Goal: Task Accomplishment & Management: Complete application form

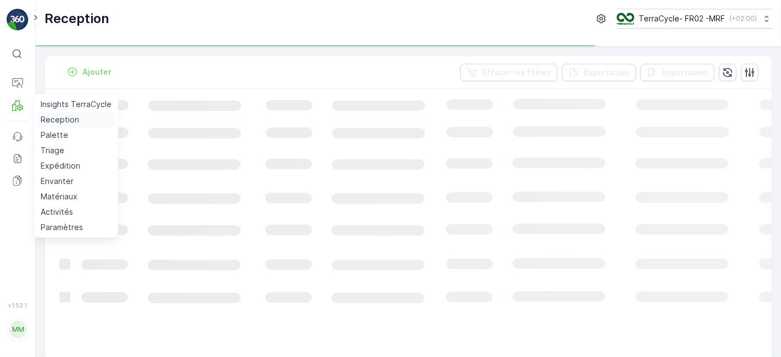
click at [61, 120] on p "Reception" at bounding box center [60, 119] width 38 height 11
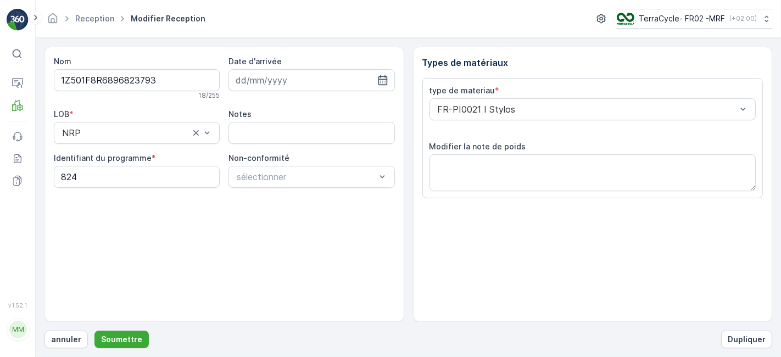
scroll to position [135, 0]
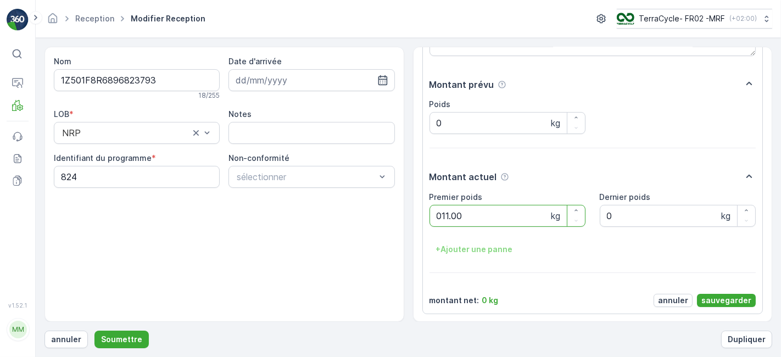
click at [94, 331] on button "Soumettre" at bounding box center [121, 340] width 54 height 18
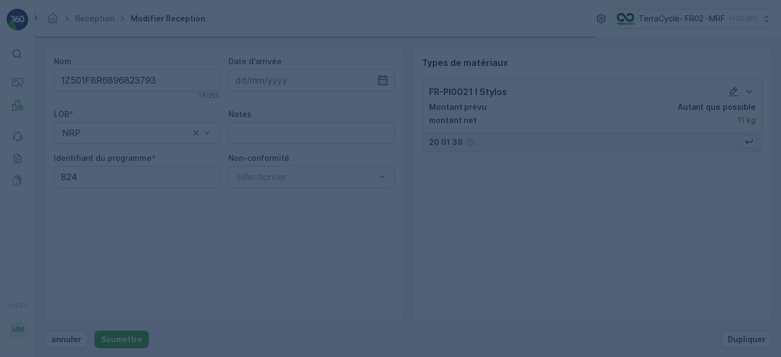
scroll to position [0, 0]
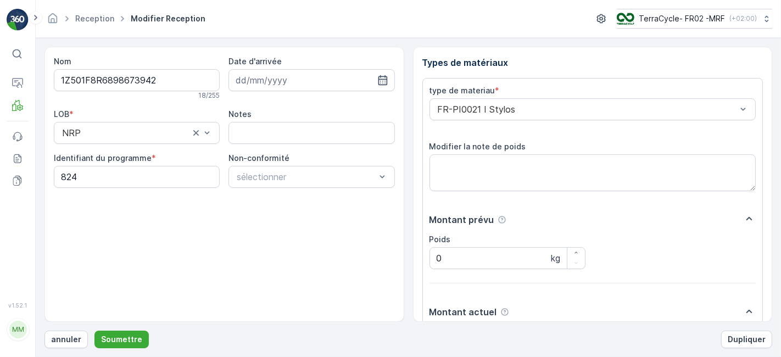
scroll to position [135, 0]
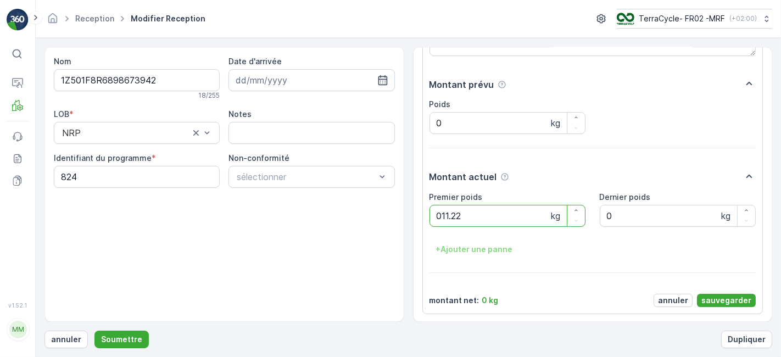
click at [94, 331] on button "Soumettre" at bounding box center [121, 340] width 54 height 18
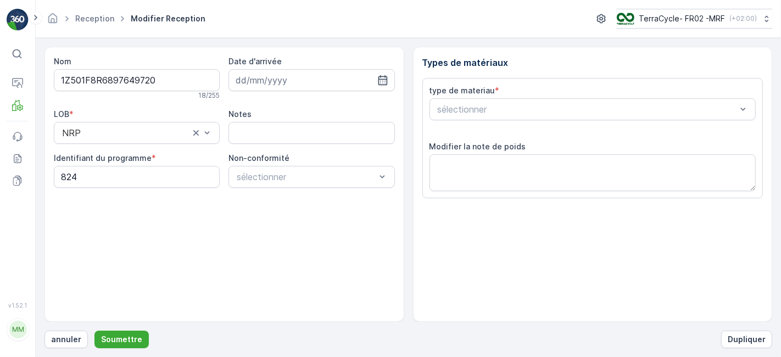
scroll to position [135, 0]
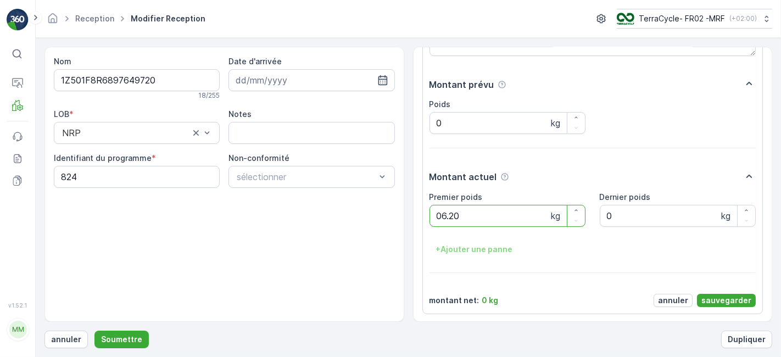
click at [94, 331] on button "Soumettre" at bounding box center [121, 340] width 54 height 18
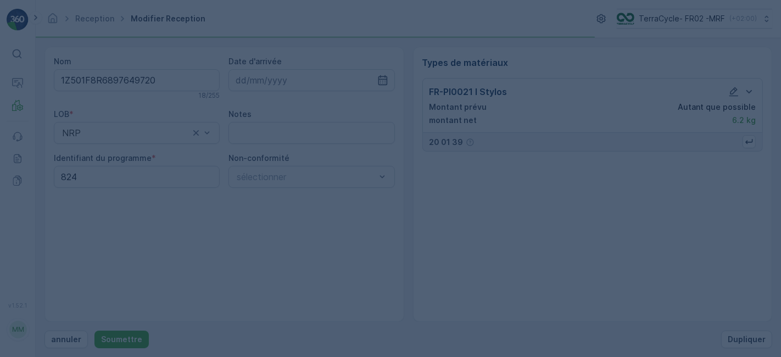
scroll to position [0, 0]
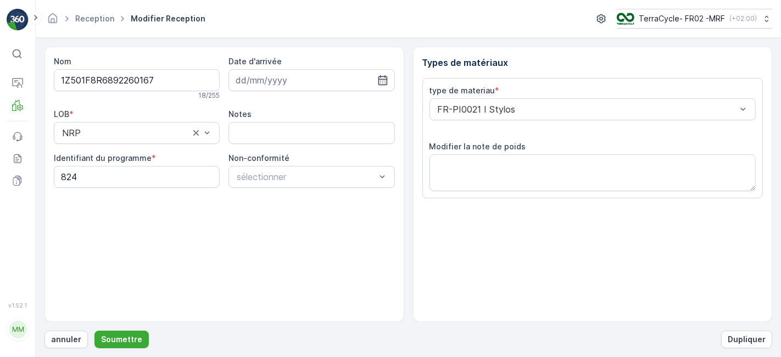
scroll to position [135, 0]
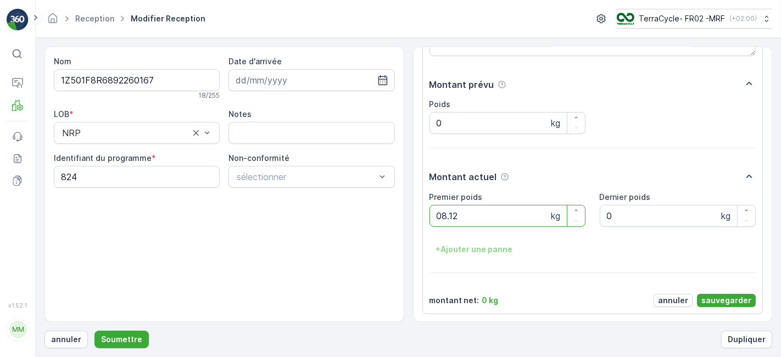
click at [94, 331] on button "Soumettre" at bounding box center [121, 340] width 54 height 18
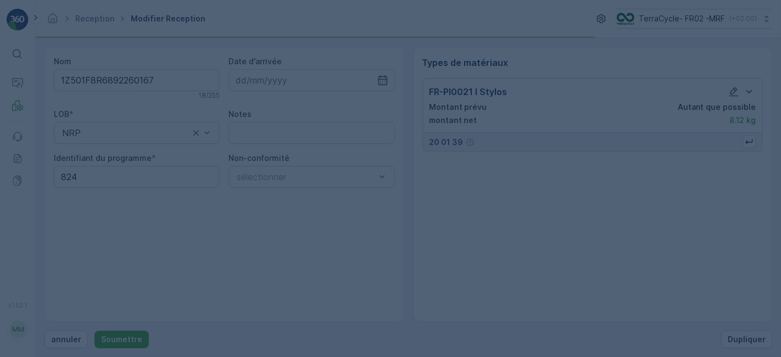
scroll to position [0, 0]
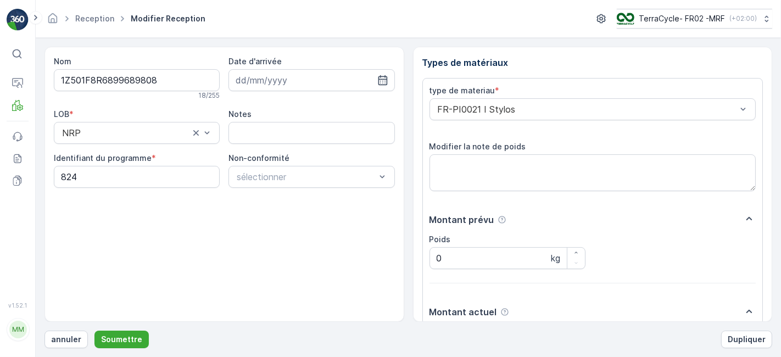
scroll to position [135, 0]
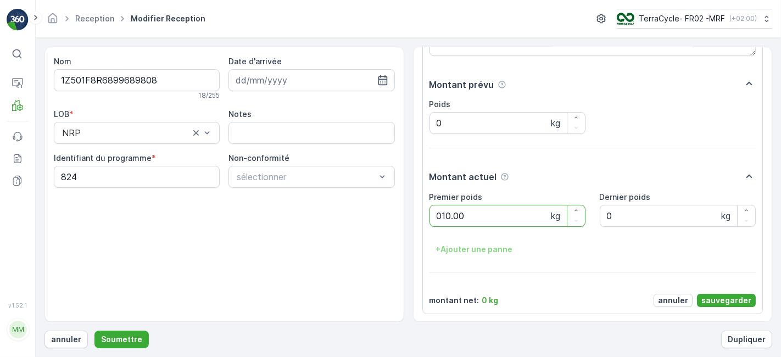
click at [94, 331] on button "Soumettre" at bounding box center [121, 340] width 54 height 18
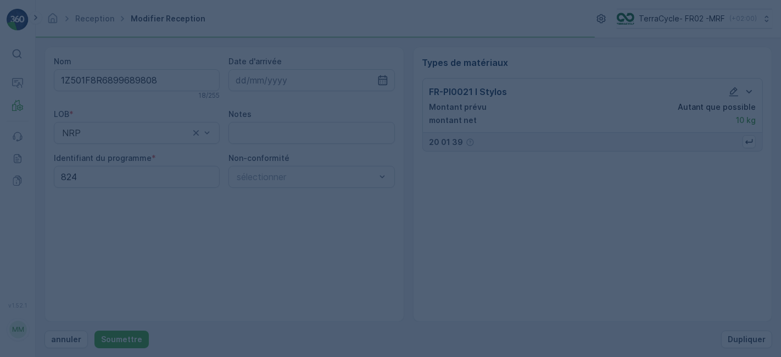
scroll to position [0, 0]
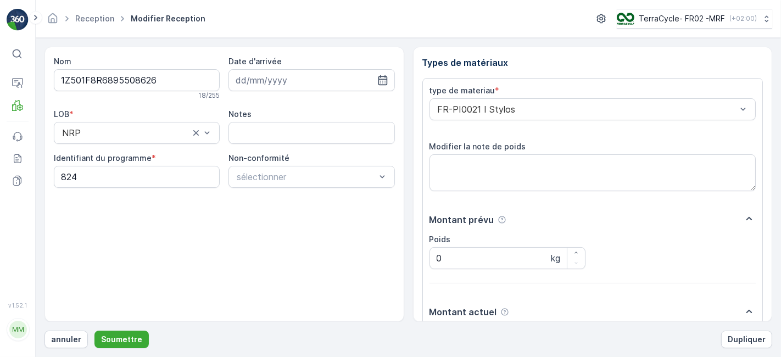
scroll to position [135, 0]
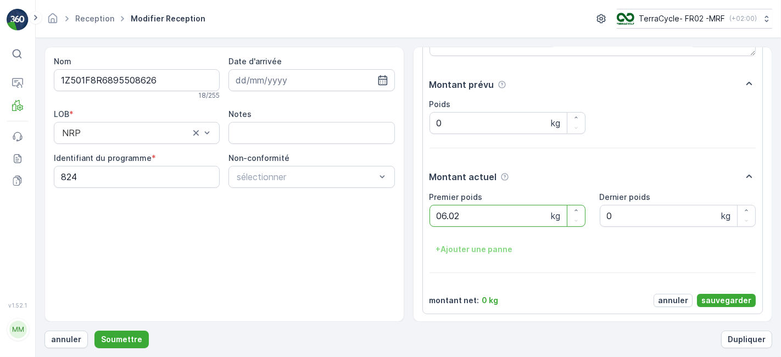
click at [94, 331] on button "Soumettre" at bounding box center [121, 340] width 54 height 18
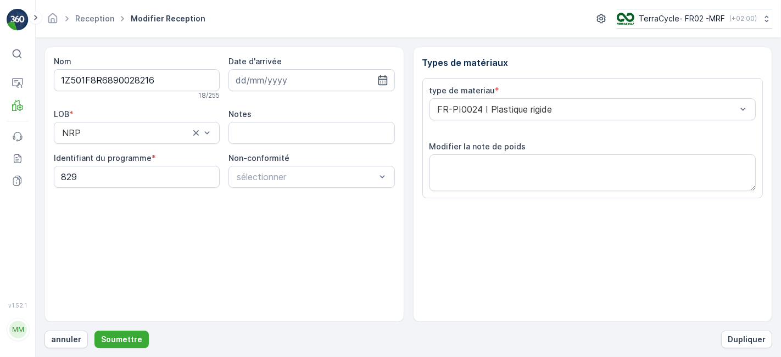
scroll to position [135, 0]
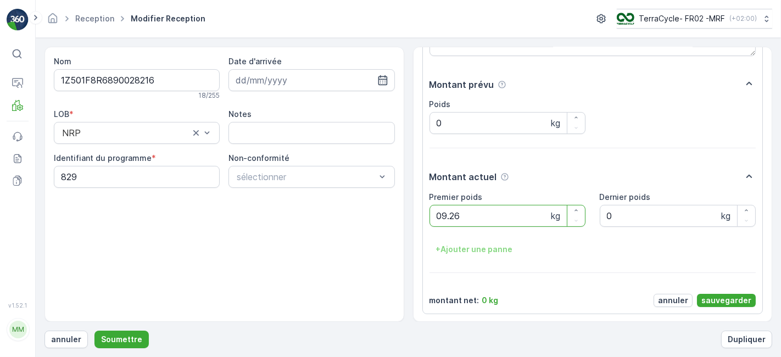
click at [94, 331] on button "Soumettre" at bounding box center [121, 340] width 54 height 18
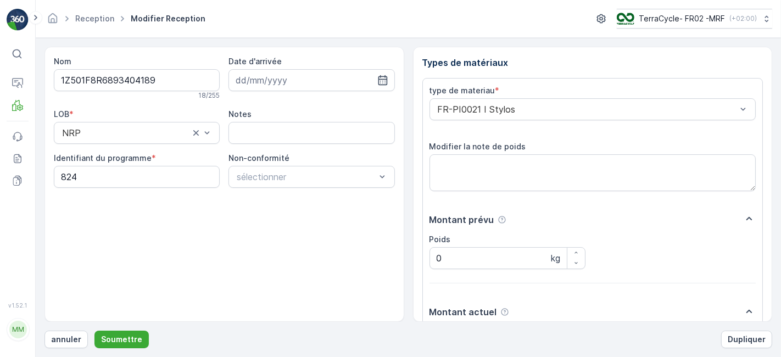
scroll to position [135, 0]
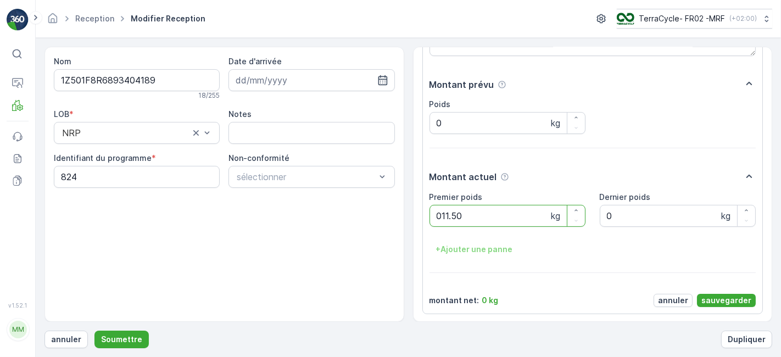
click at [94, 331] on button "Soumettre" at bounding box center [121, 340] width 54 height 18
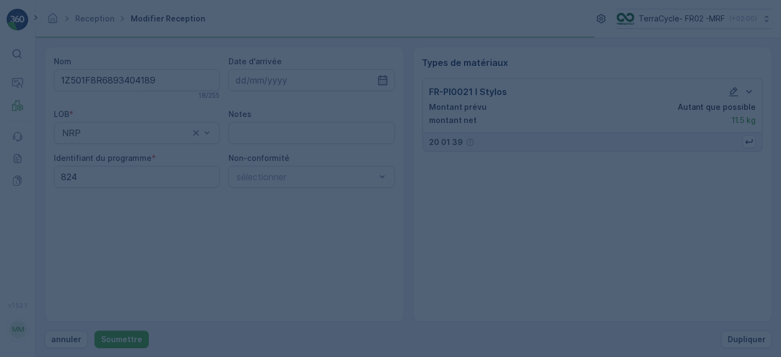
scroll to position [0, 0]
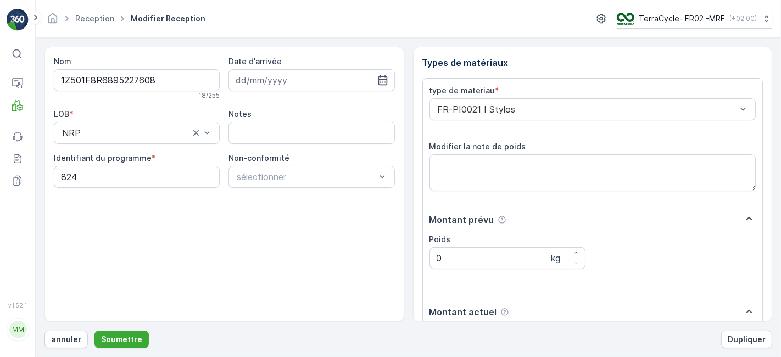
scroll to position [135, 0]
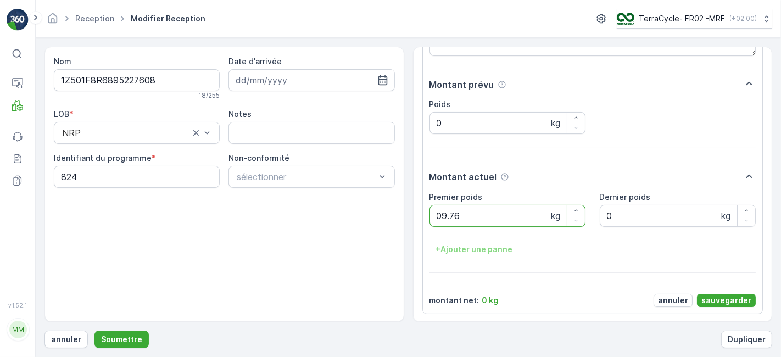
click at [94, 331] on button "Soumettre" at bounding box center [121, 340] width 54 height 18
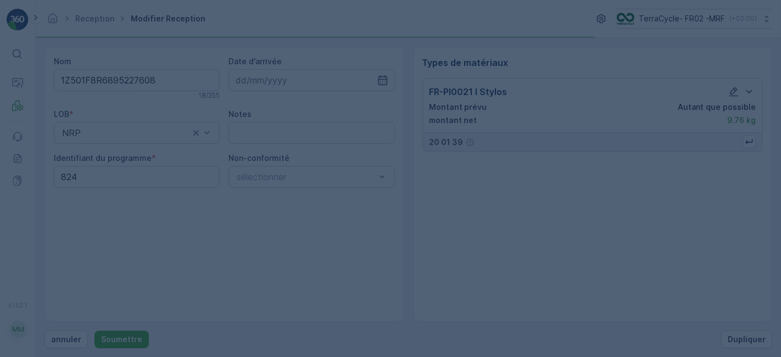
scroll to position [0, 0]
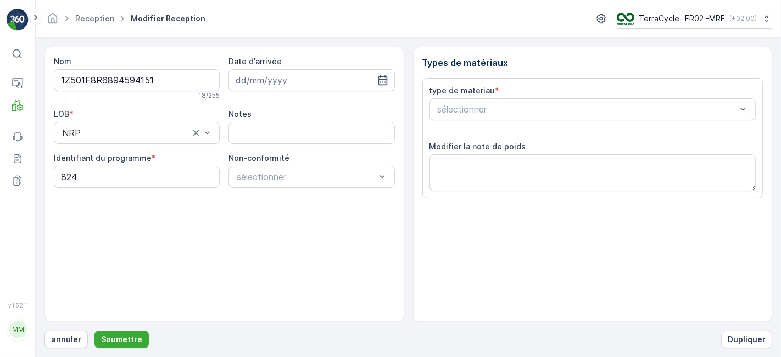
scroll to position [135, 0]
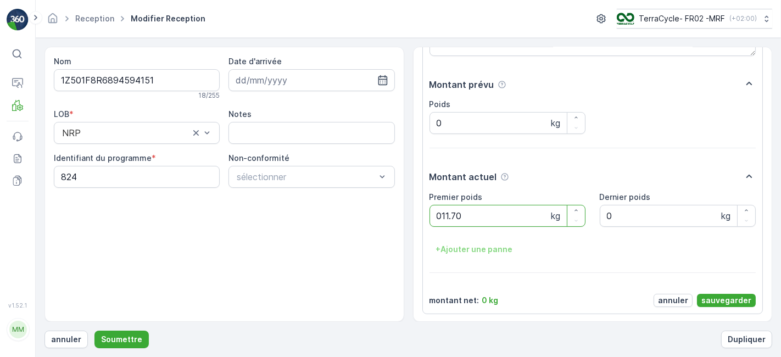
click at [94, 331] on button "Soumettre" at bounding box center [121, 340] width 54 height 18
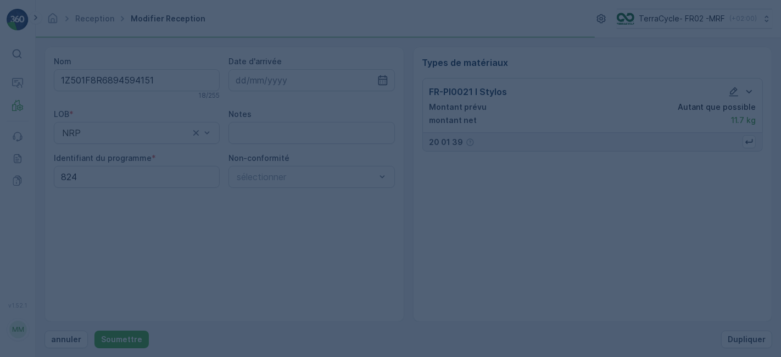
scroll to position [0, 0]
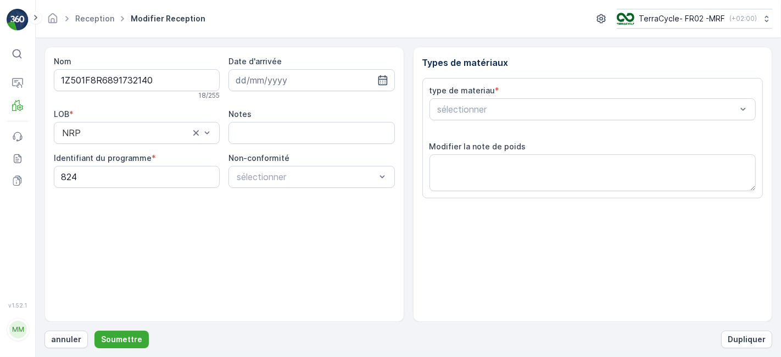
scroll to position [135, 0]
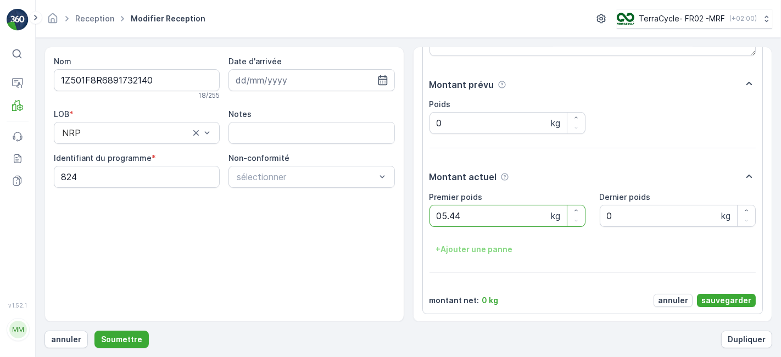
click at [94, 331] on button "Soumettre" at bounding box center [121, 340] width 54 height 18
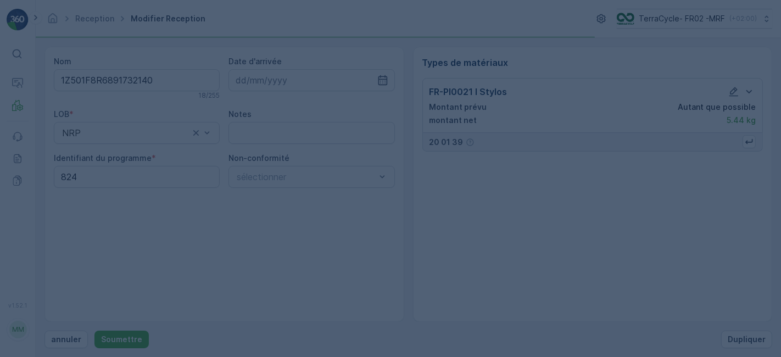
scroll to position [0, 0]
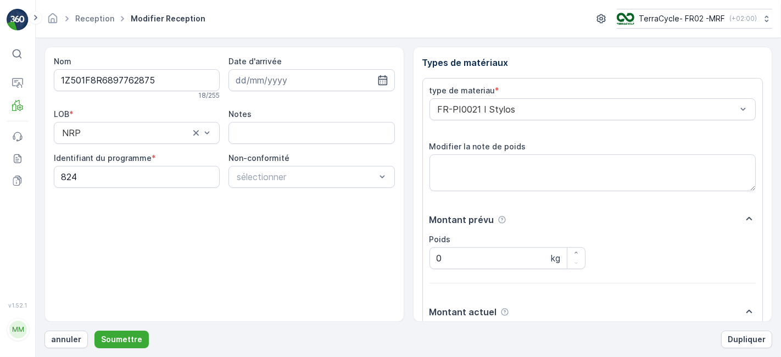
scroll to position [135, 0]
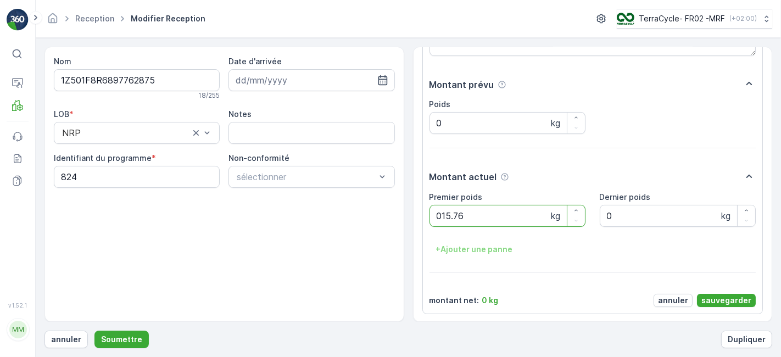
click at [94, 331] on button "Soumettre" at bounding box center [121, 340] width 54 height 18
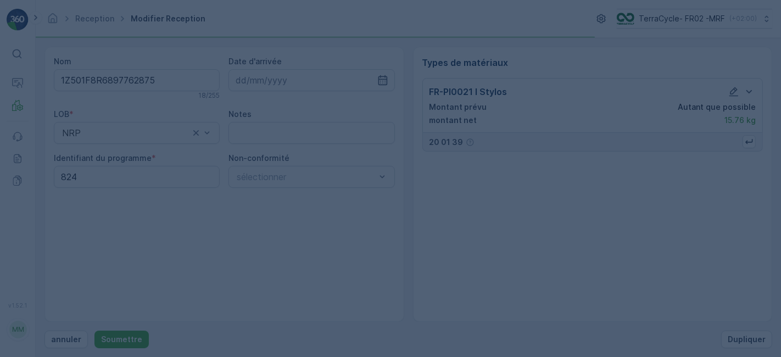
scroll to position [0, 0]
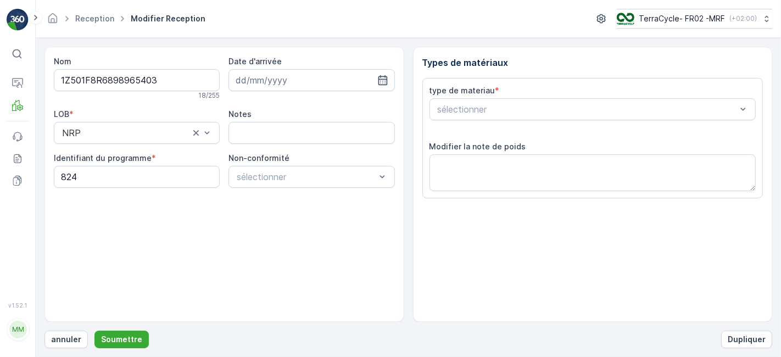
scroll to position [135, 0]
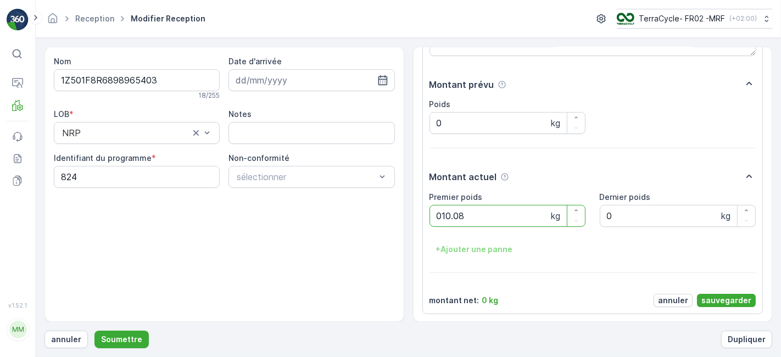
click at [94, 331] on button "Soumettre" at bounding box center [121, 340] width 54 height 18
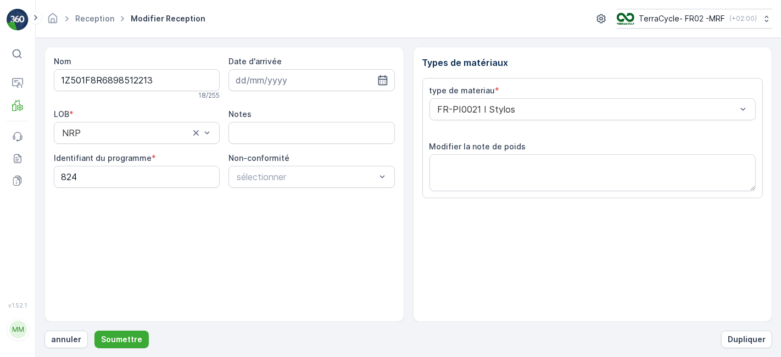
scroll to position [135, 0]
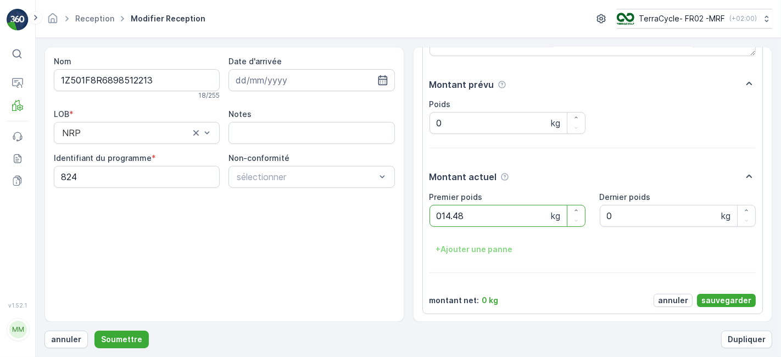
click at [94, 331] on button "Soumettre" at bounding box center [121, 340] width 54 height 18
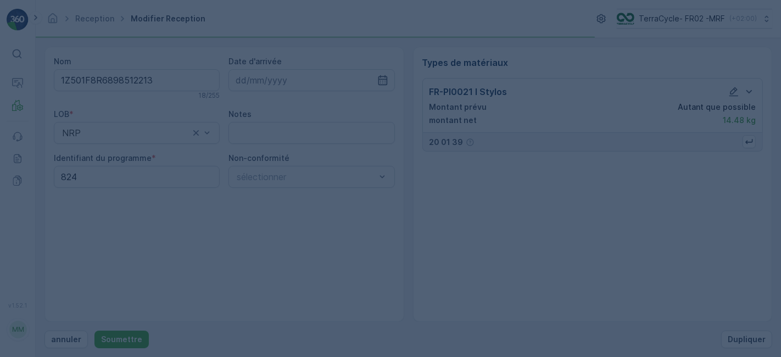
scroll to position [0, 0]
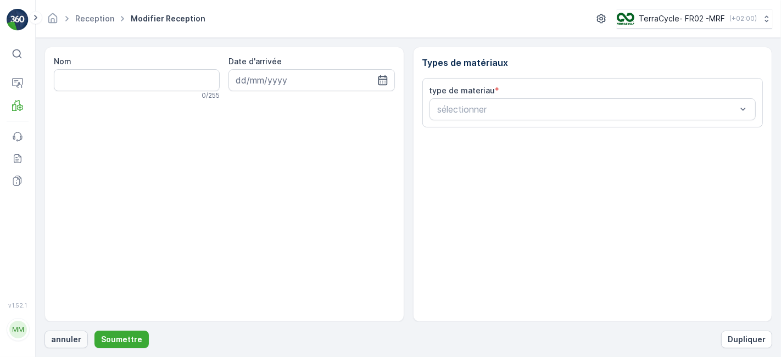
click at [69, 336] on p "annuler" at bounding box center [66, 339] width 30 height 11
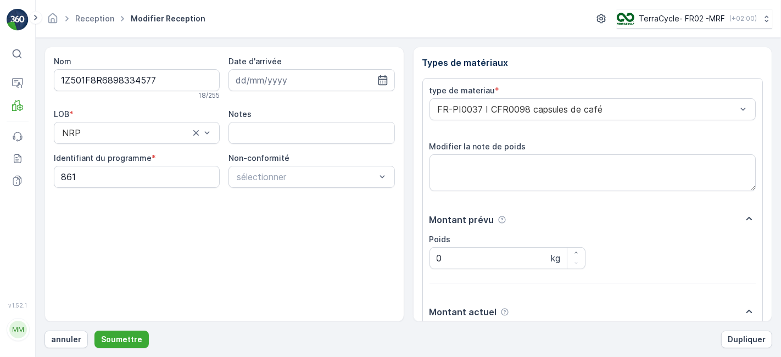
scroll to position [135, 0]
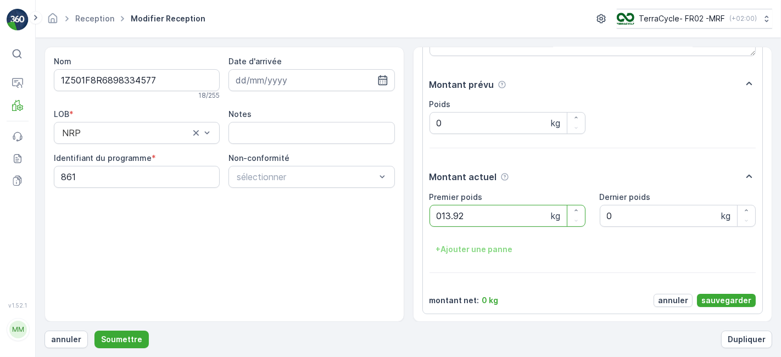
click at [94, 331] on button "Soumettre" at bounding box center [121, 340] width 54 height 18
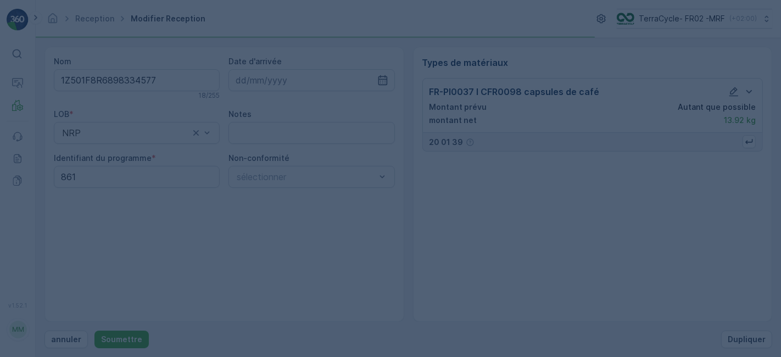
scroll to position [0, 0]
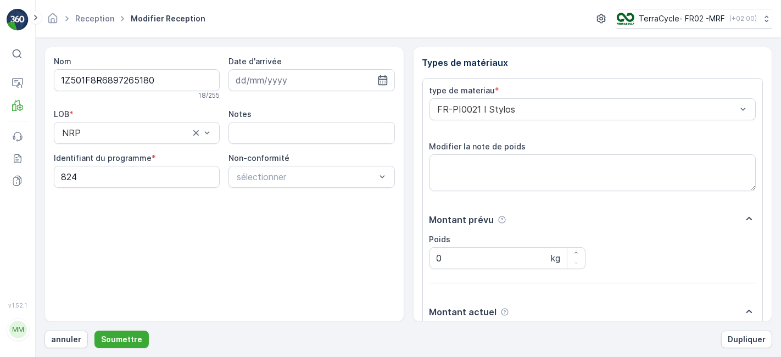
scroll to position [135, 0]
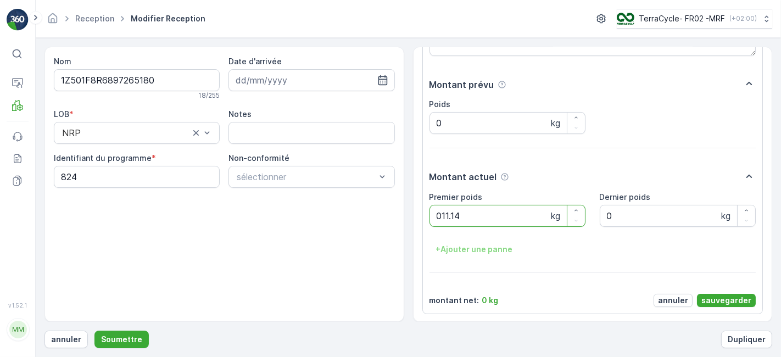
click at [94, 331] on button "Soumettre" at bounding box center [121, 340] width 54 height 18
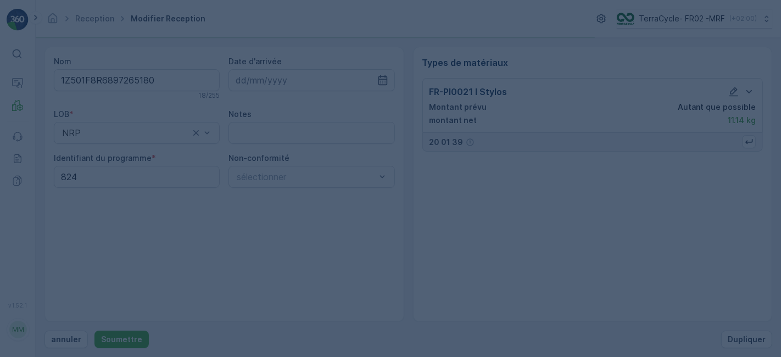
scroll to position [0, 0]
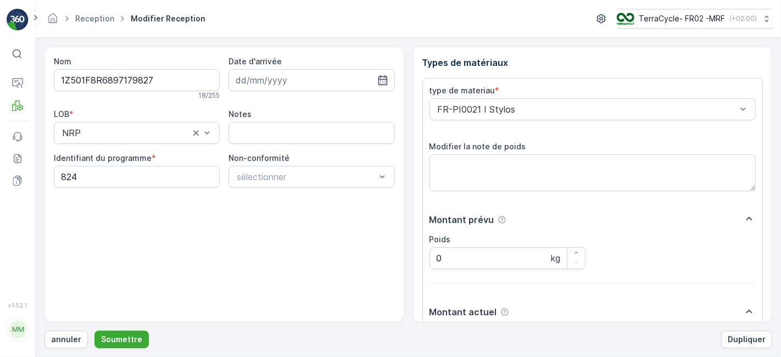
scroll to position [135, 0]
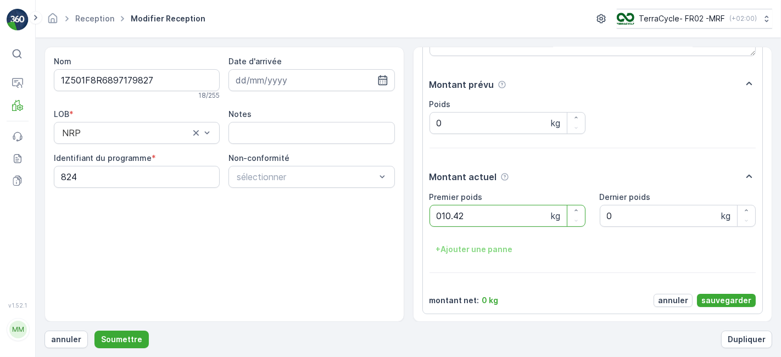
click at [94, 331] on button "Soumettre" at bounding box center [121, 340] width 54 height 18
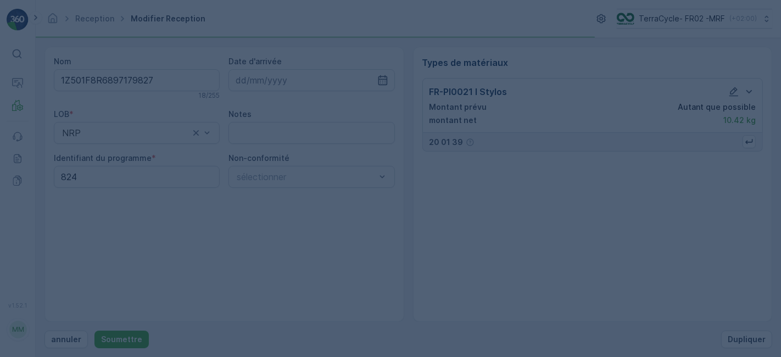
scroll to position [0, 0]
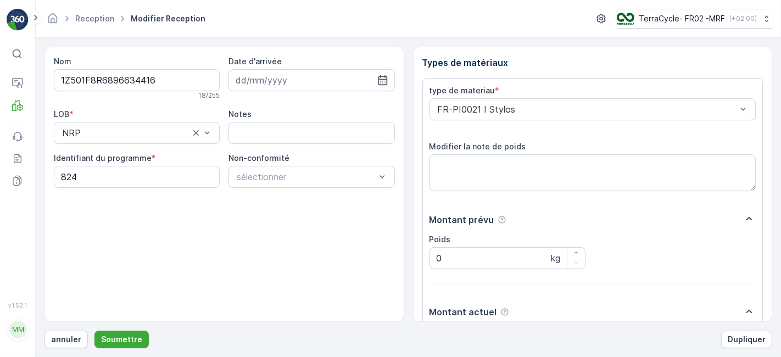
scroll to position [135, 0]
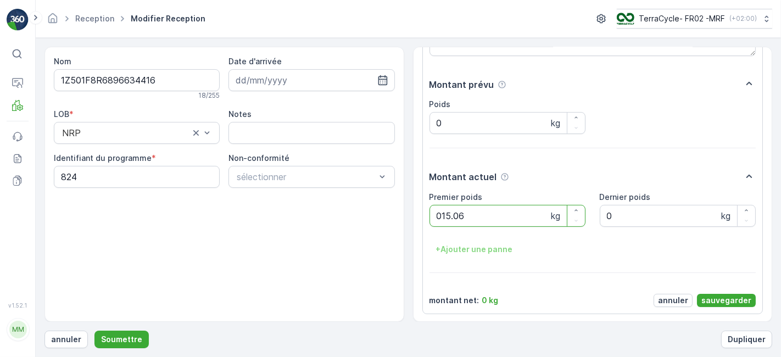
click at [94, 331] on button "Soumettre" at bounding box center [121, 340] width 54 height 18
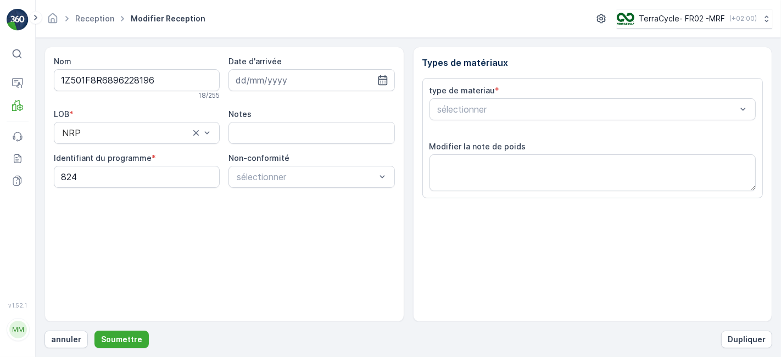
scroll to position [135, 0]
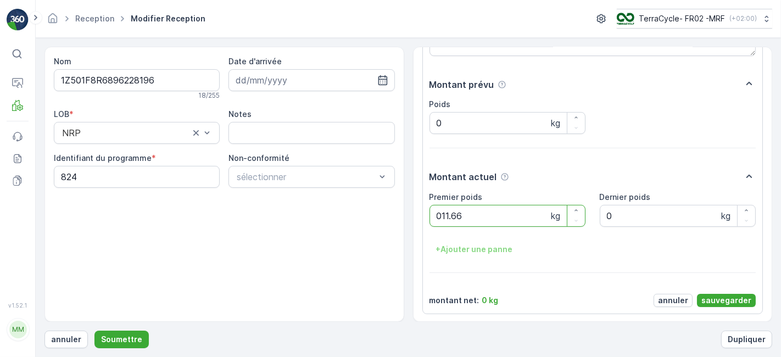
click at [94, 331] on button "Soumettre" at bounding box center [121, 340] width 54 height 18
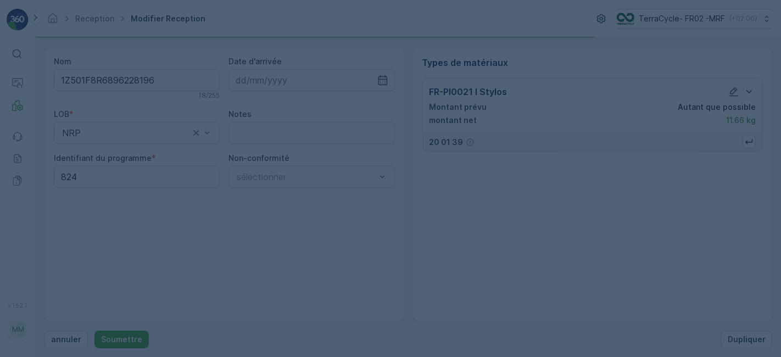
scroll to position [0, 0]
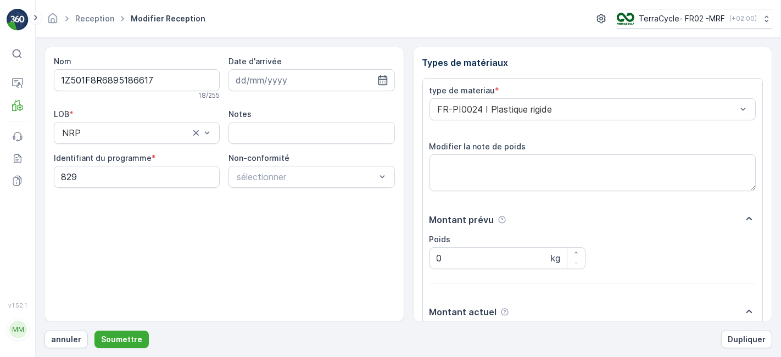
click at [94, 331] on button "Soumettre" at bounding box center [121, 340] width 54 height 18
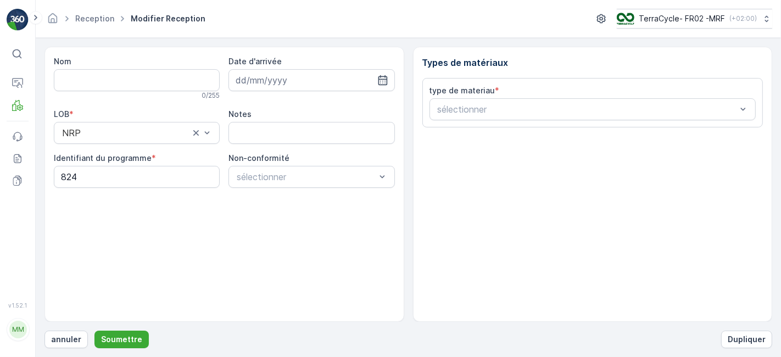
type input "1Z501F8R6894020127"
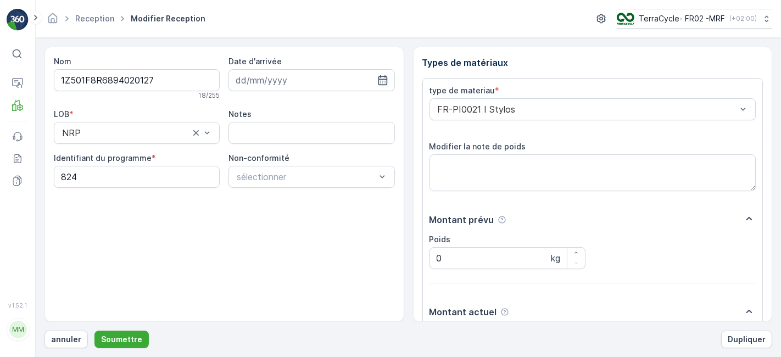
scroll to position [135, 0]
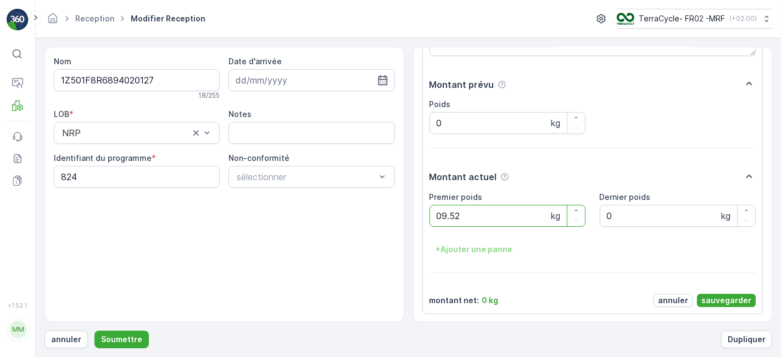
click at [94, 331] on button "Soumettre" at bounding box center [121, 340] width 54 height 18
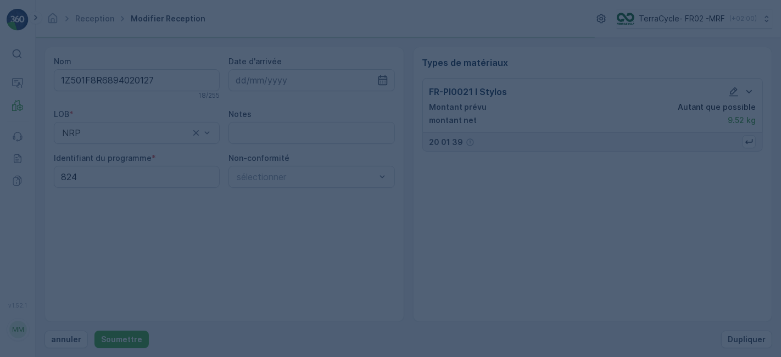
scroll to position [0, 0]
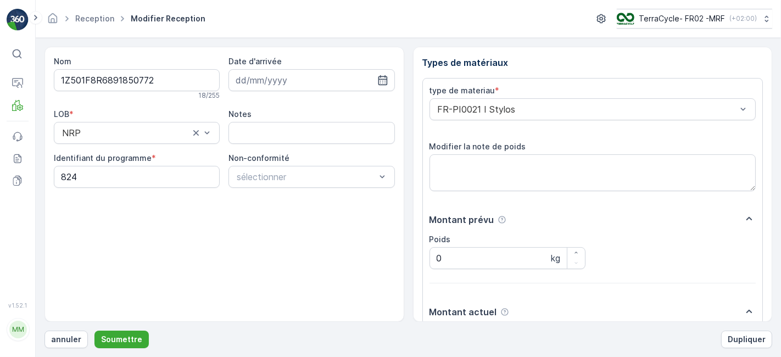
scroll to position [135, 0]
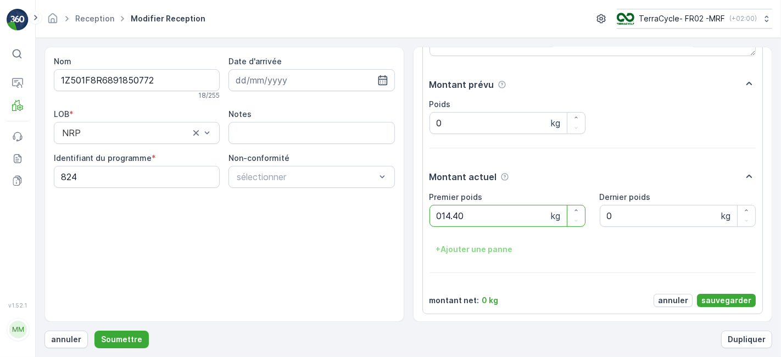
click at [94, 331] on button "Soumettre" at bounding box center [121, 340] width 54 height 18
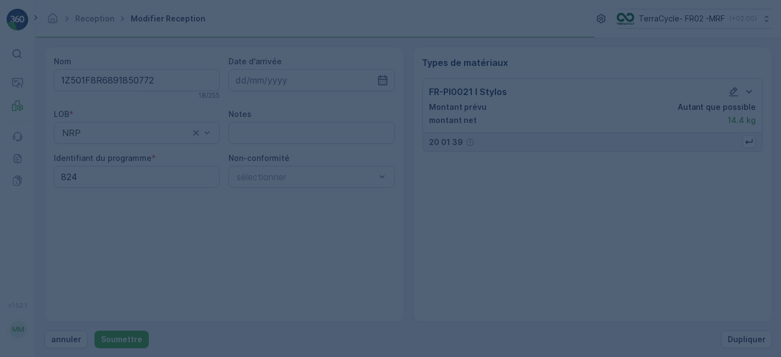
scroll to position [0, 0]
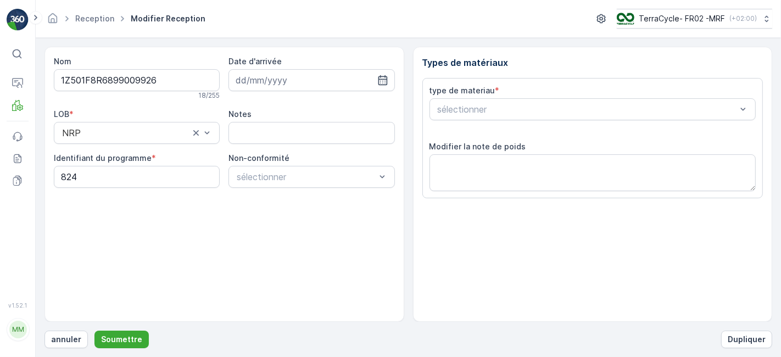
scroll to position [135, 0]
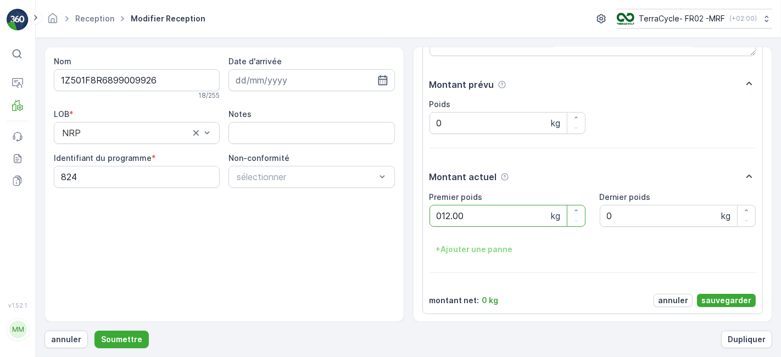
click at [94, 331] on button "Soumettre" at bounding box center [121, 340] width 54 height 18
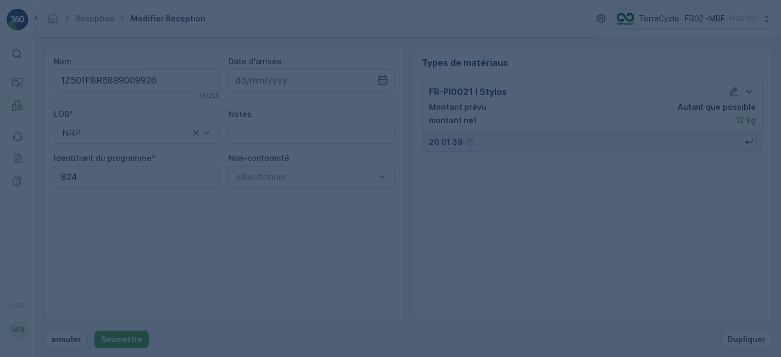
scroll to position [0, 0]
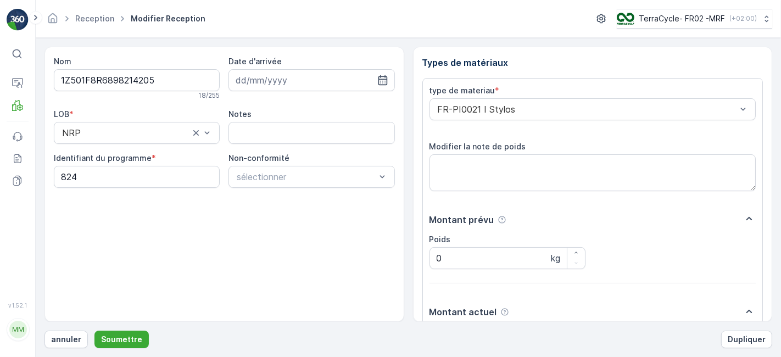
scroll to position [135, 0]
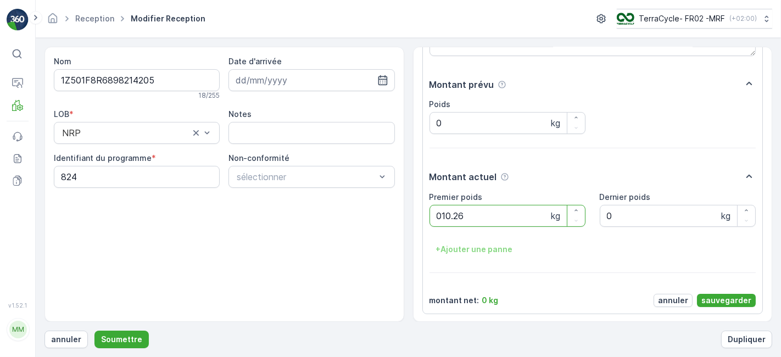
click at [94, 331] on button "Soumettre" at bounding box center [121, 340] width 54 height 18
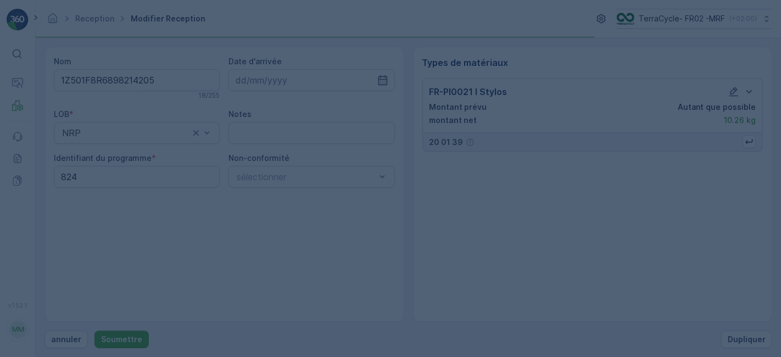
scroll to position [0, 0]
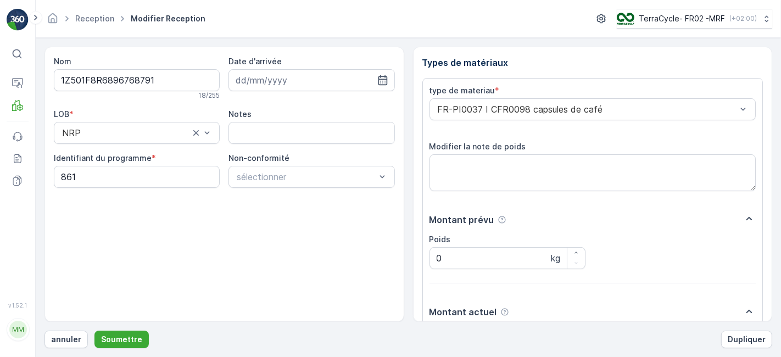
scroll to position [135, 0]
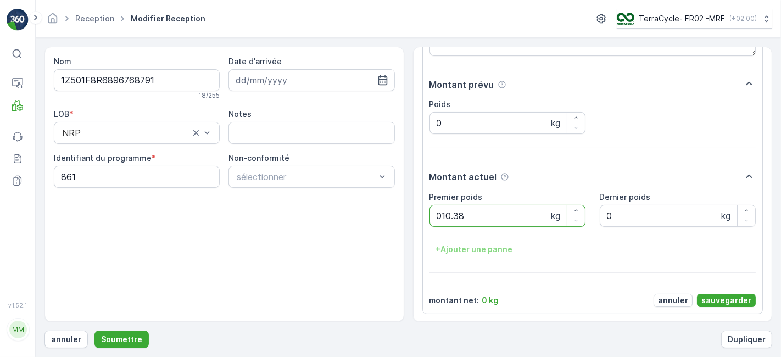
click at [94, 331] on button "Soumettre" at bounding box center [121, 340] width 54 height 18
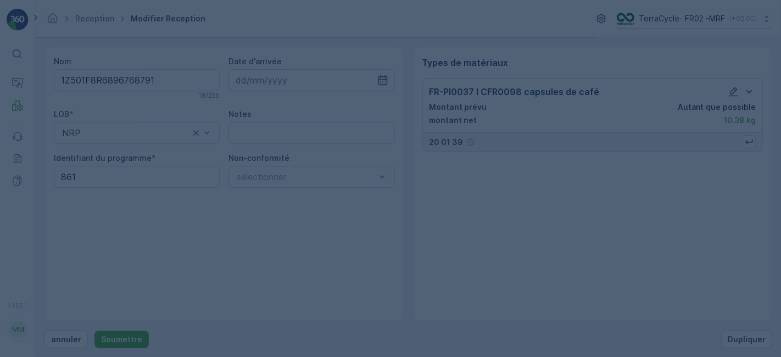
scroll to position [0, 0]
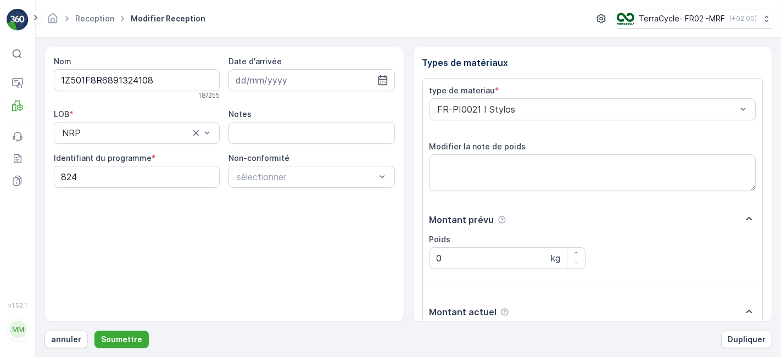
scroll to position [135, 0]
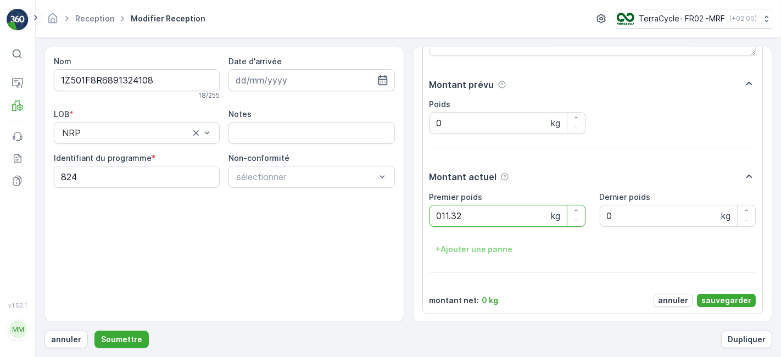
click at [94, 331] on button "Soumettre" at bounding box center [121, 340] width 54 height 18
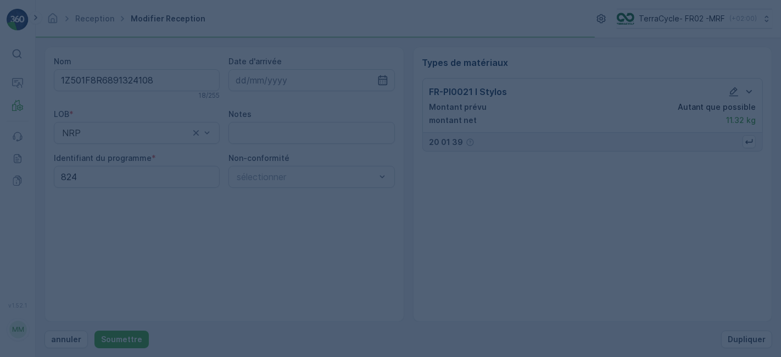
scroll to position [0, 0]
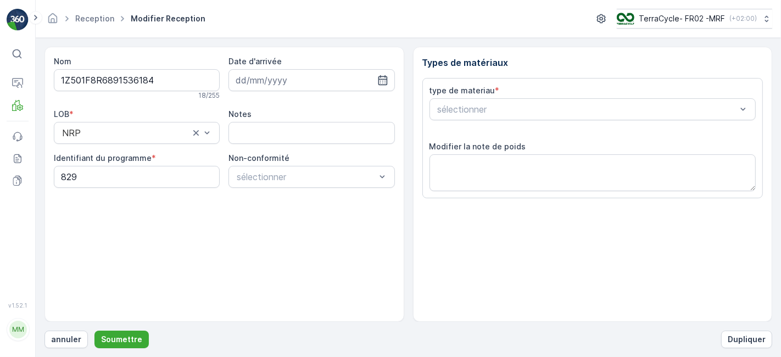
scroll to position [135, 0]
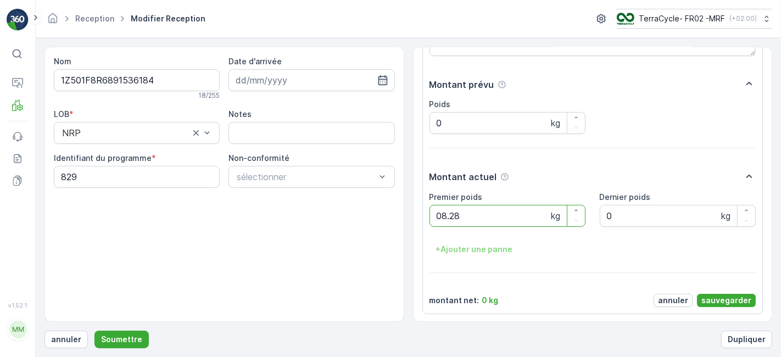
click at [94, 331] on button "Soumettre" at bounding box center [121, 340] width 54 height 18
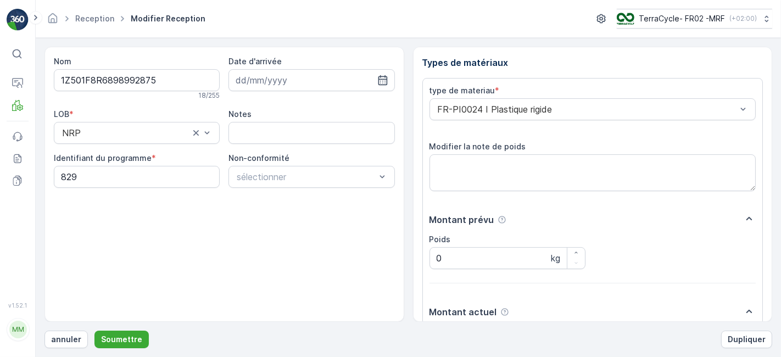
scroll to position [135, 0]
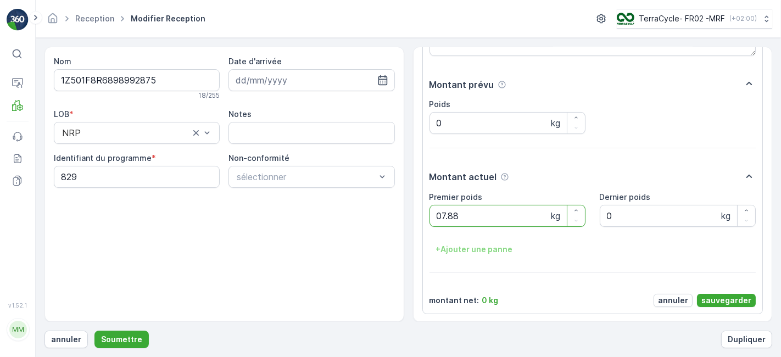
click at [94, 331] on button "Soumettre" at bounding box center [121, 340] width 54 height 18
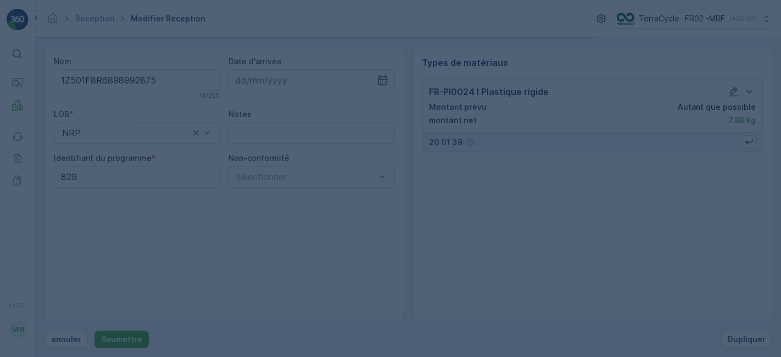
scroll to position [0, 0]
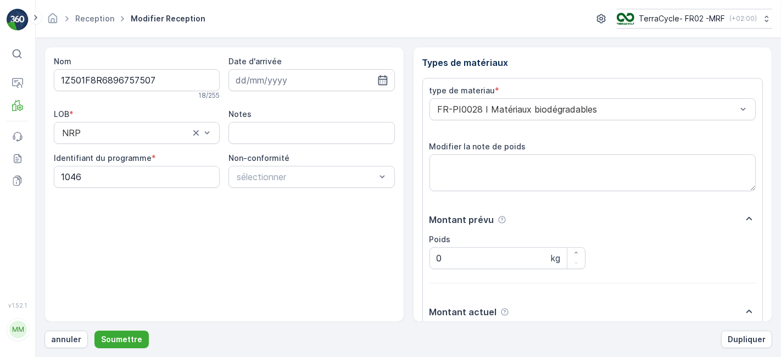
scroll to position [135, 0]
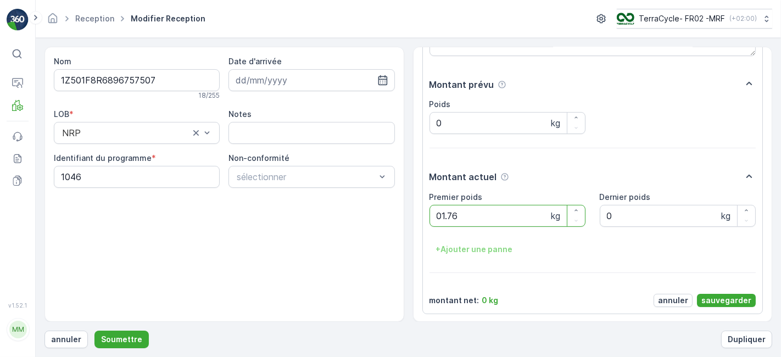
click at [94, 331] on button "Soumettre" at bounding box center [121, 340] width 54 height 18
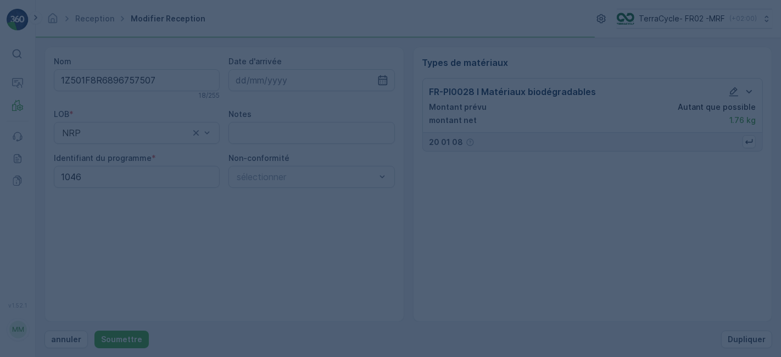
scroll to position [0, 0]
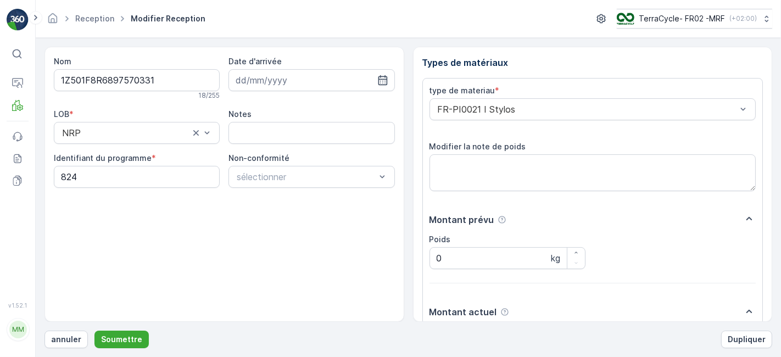
scroll to position [135, 0]
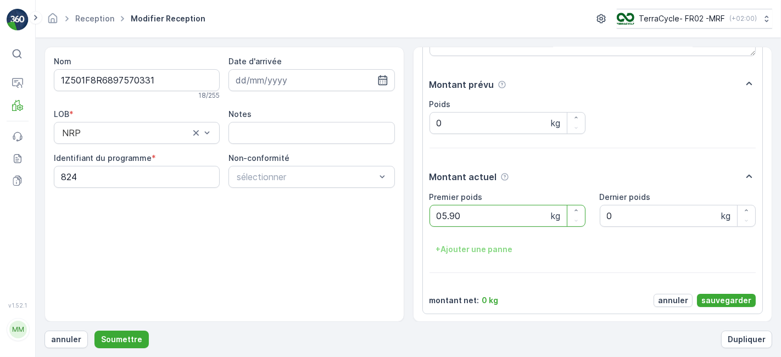
click at [94, 331] on button "Soumettre" at bounding box center [121, 340] width 54 height 18
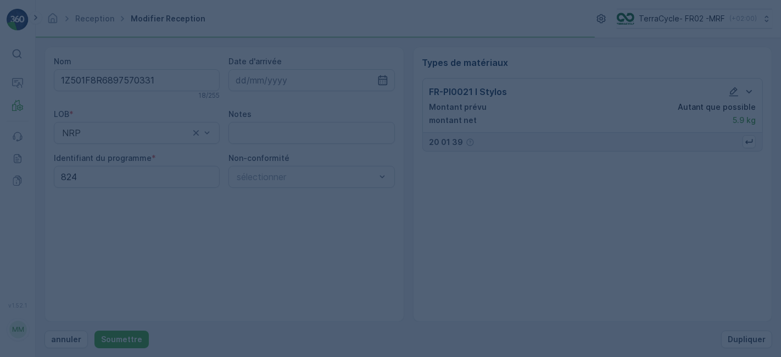
scroll to position [0, 0]
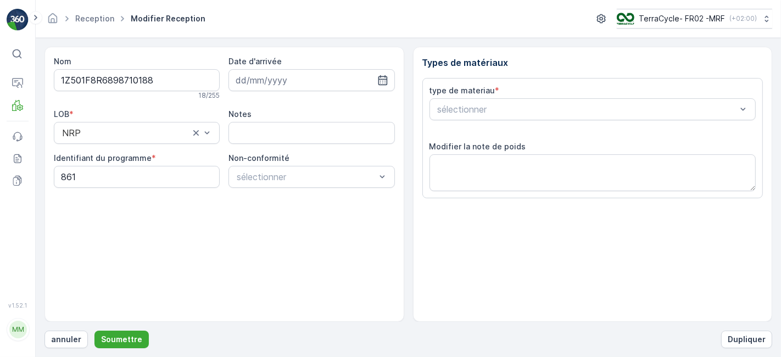
scroll to position [135, 0]
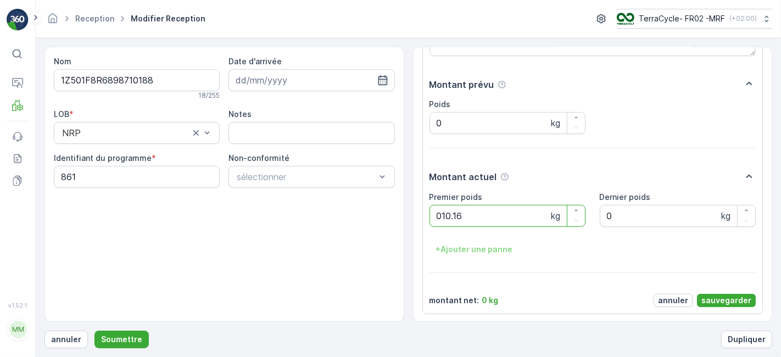
click at [94, 331] on button "Soumettre" at bounding box center [121, 340] width 54 height 18
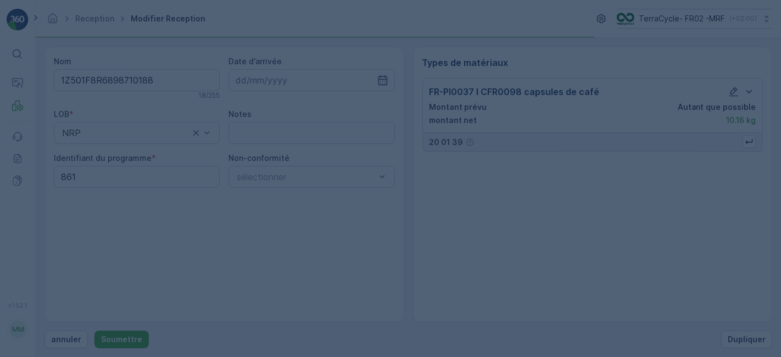
scroll to position [0, 0]
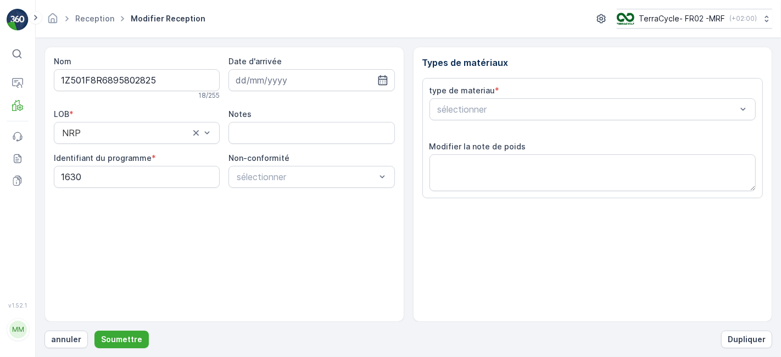
scroll to position [135, 0]
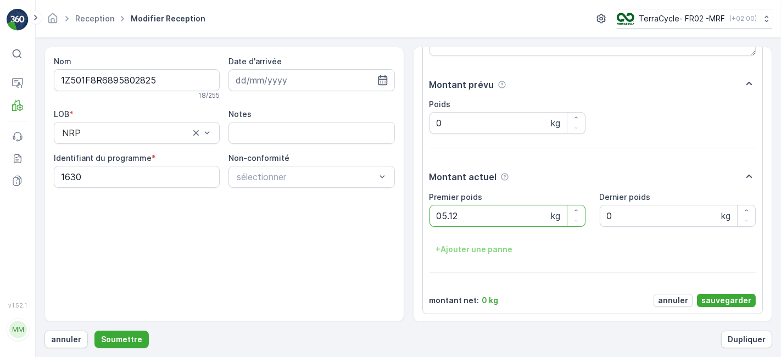
click at [94, 331] on button "Soumettre" at bounding box center [121, 340] width 54 height 18
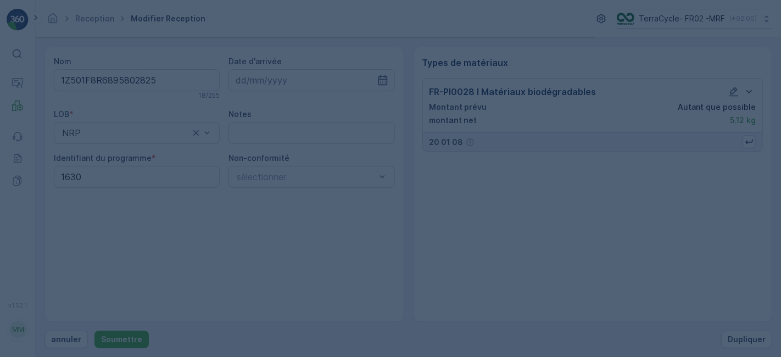
scroll to position [0, 0]
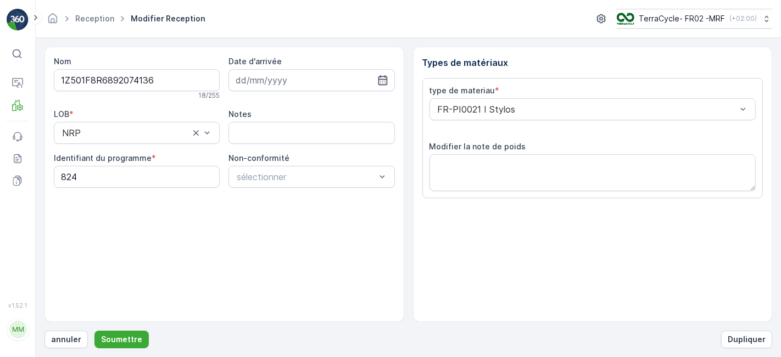
scroll to position [135, 0]
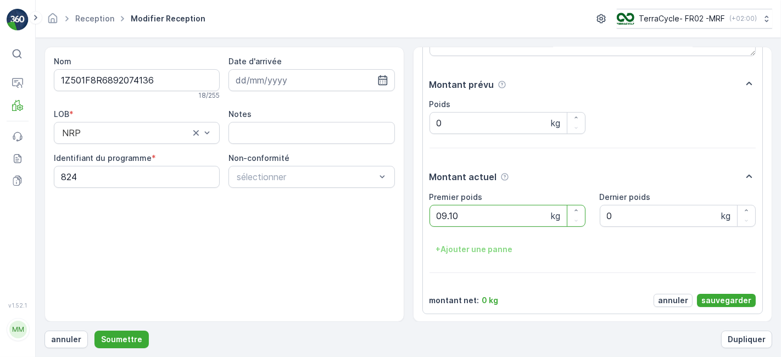
click at [94, 331] on button "Soumettre" at bounding box center [121, 340] width 54 height 18
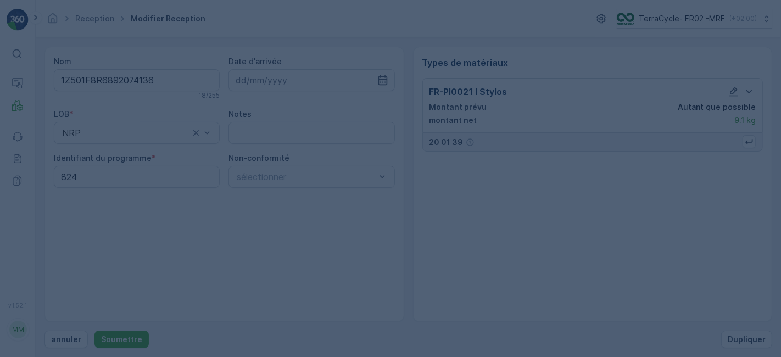
scroll to position [0, 0]
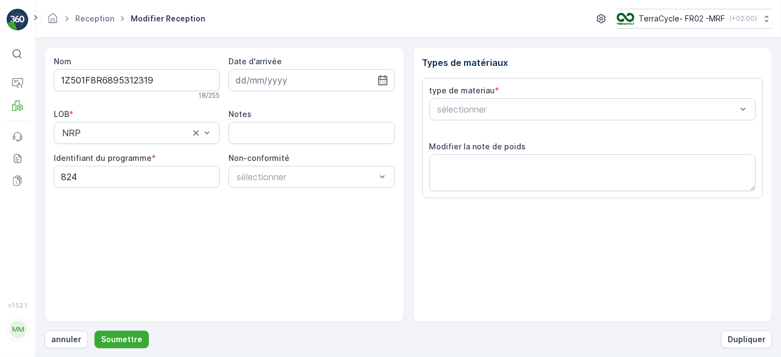
scroll to position [135, 0]
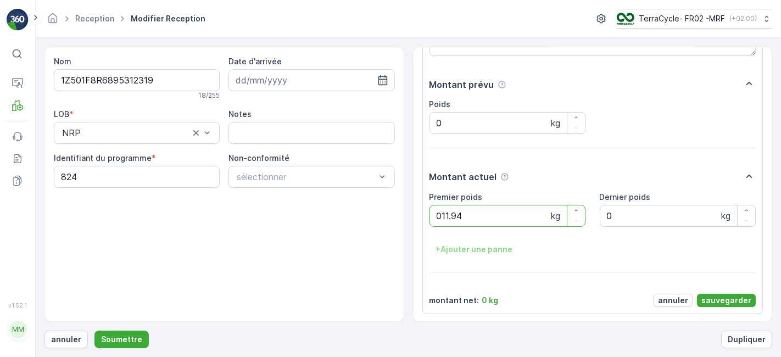
click at [94, 331] on button "Soumettre" at bounding box center [121, 340] width 54 height 18
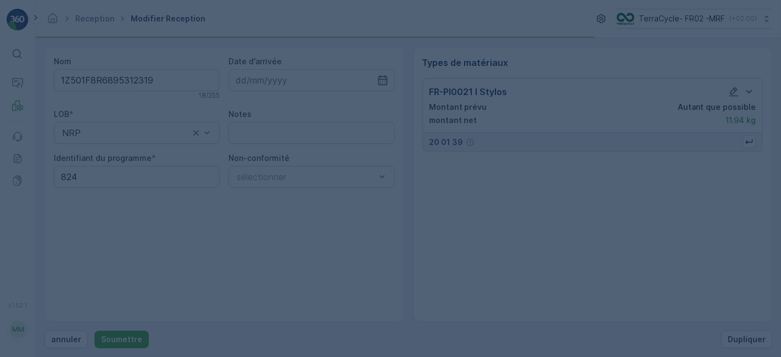
scroll to position [0, 0]
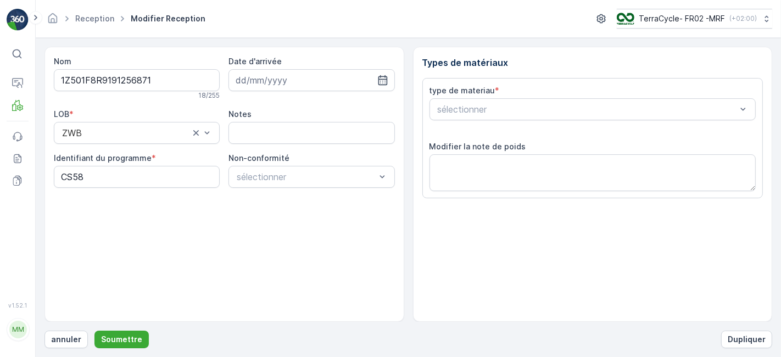
scroll to position [135, 0]
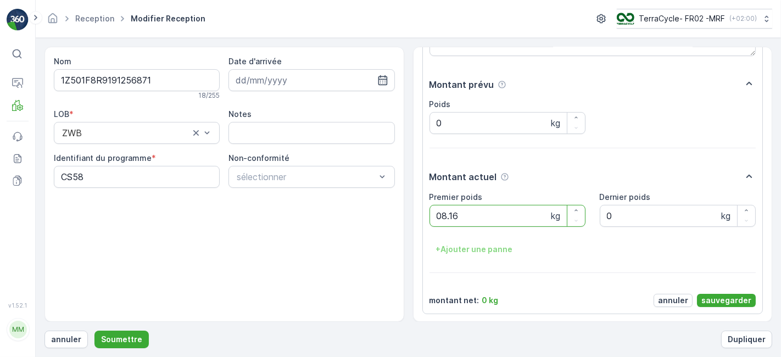
click at [94, 331] on button "Soumettre" at bounding box center [121, 340] width 54 height 18
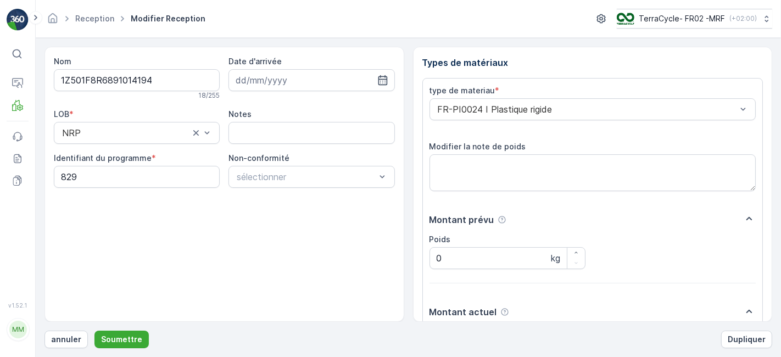
scroll to position [135, 0]
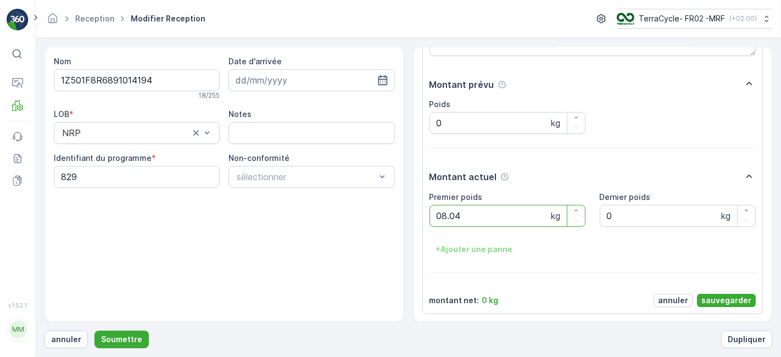
click at [94, 331] on button "Soumettre" at bounding box center [121, 340] width 54 height 18
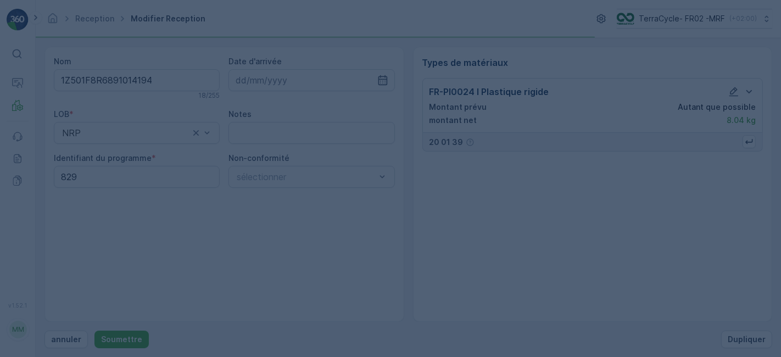
scroll to position [0, 0]
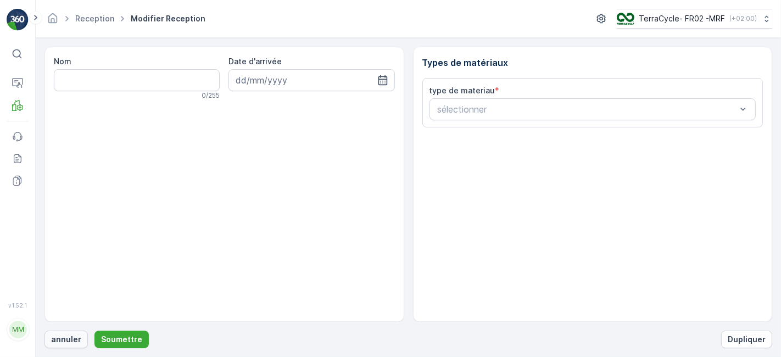
click at [58, 338] on p "annuler" at bounding box center [66, 339] width 30 height 11
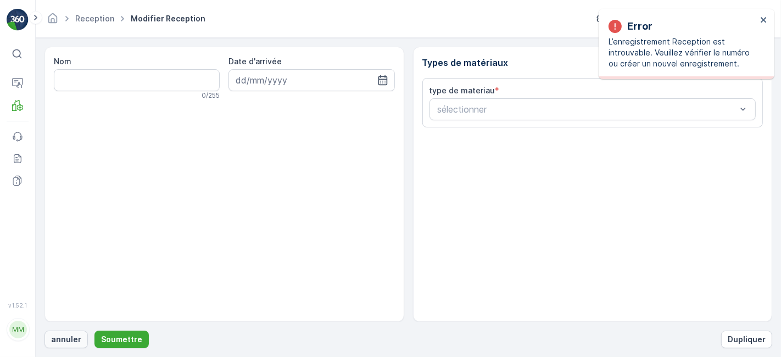
click at [65, 336] on p "annuler" at bounding box center [66, 339] width 30 height 11
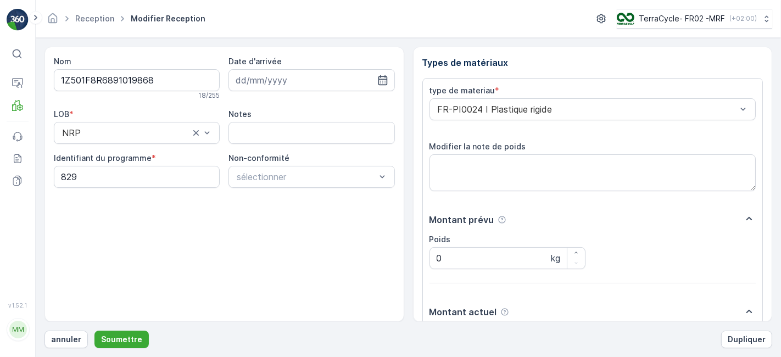
scroll to position [135, 0]
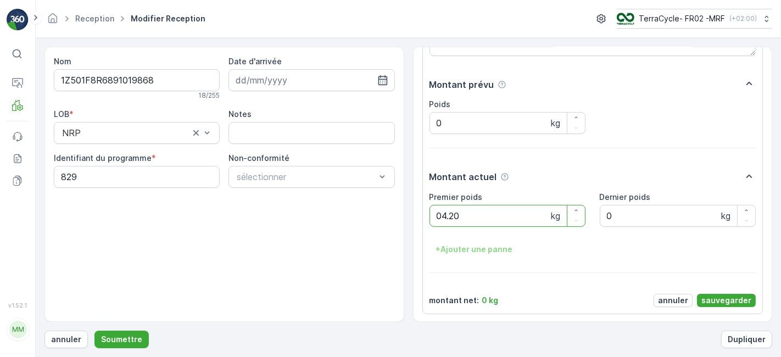
click at [94, 331] on button "Soumettre" at bounding box center [121, 340] width 54 height 18
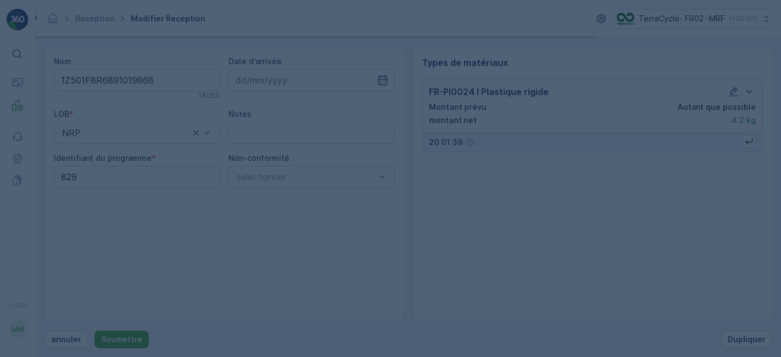
scroll to position [0, 0]
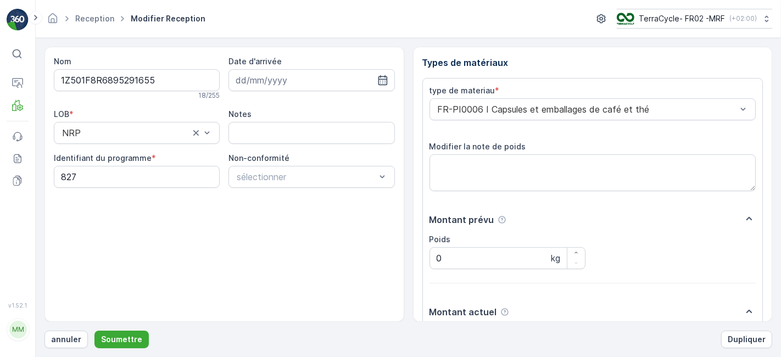
scroll to position [135, 0]
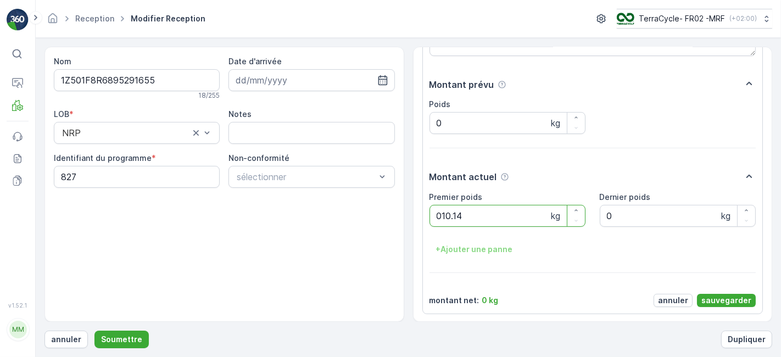
click at [94, 331] on button "Soumettre" at bounding box center [121, 340] width 54 height 18
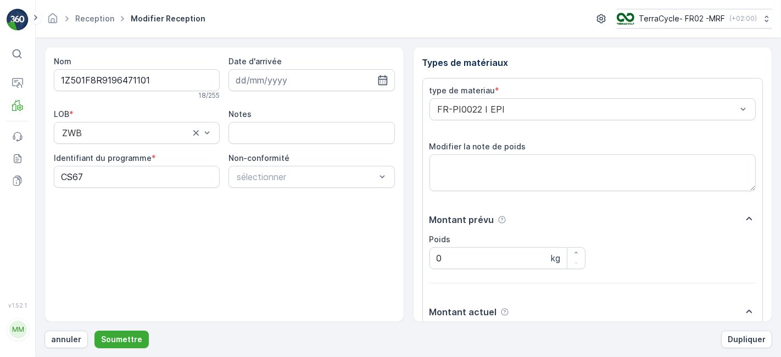
scroll to position [135, 0]
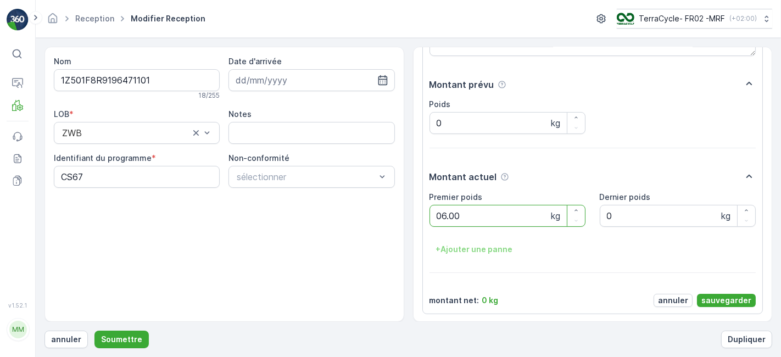
click at [94, 331] on button "Soumettre" at bounding box center [121, 340] width 54 height 18
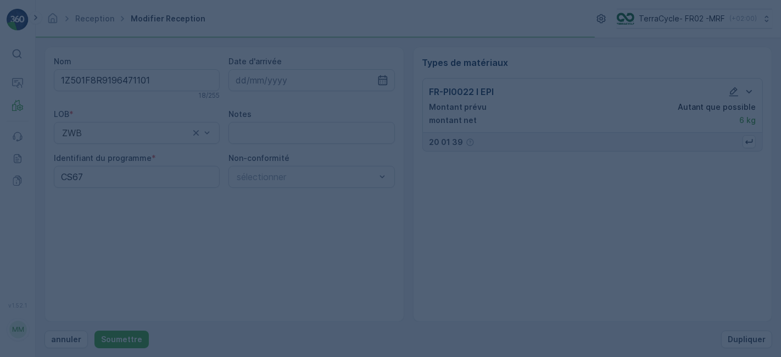
scroll to position [0, 0]
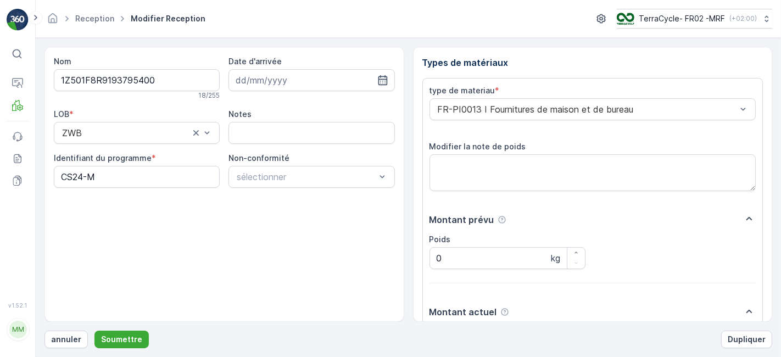
scroll to position [135, 0]
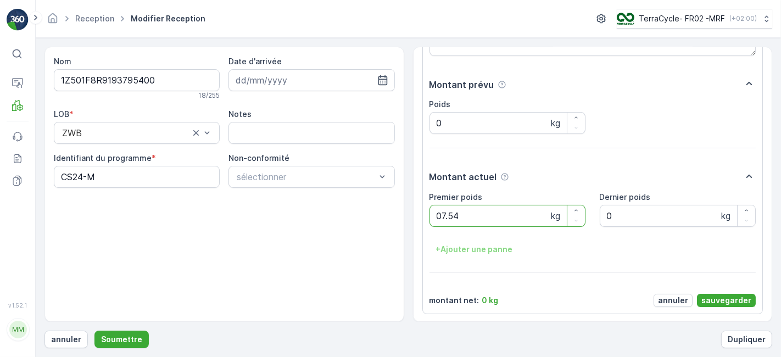
click at [94, 331] on button "Soumettre" at bounding box center [121, 340] width 54 height 18
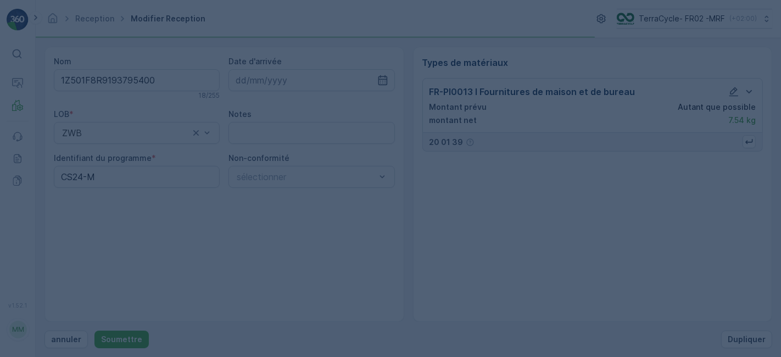
scroll to position [0, 0]
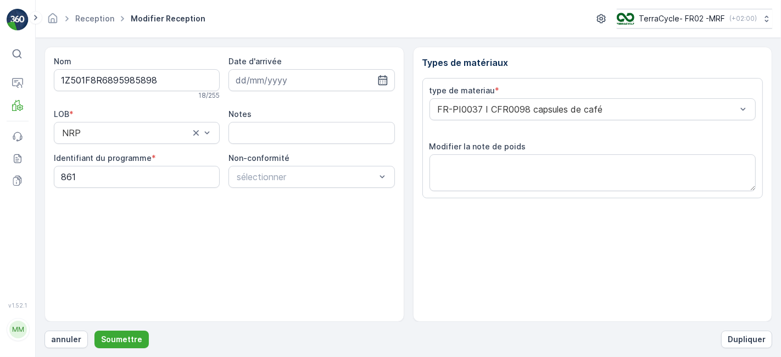
scroll to position [135, 0]
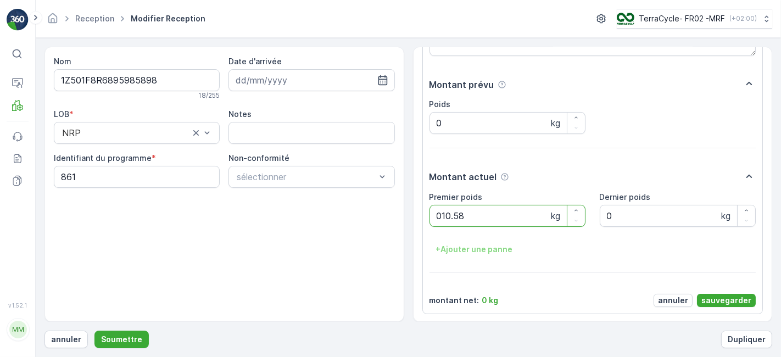
click at [94, 331] on button "Soumettre" at bounding box center [121, 340] width 54 height 18
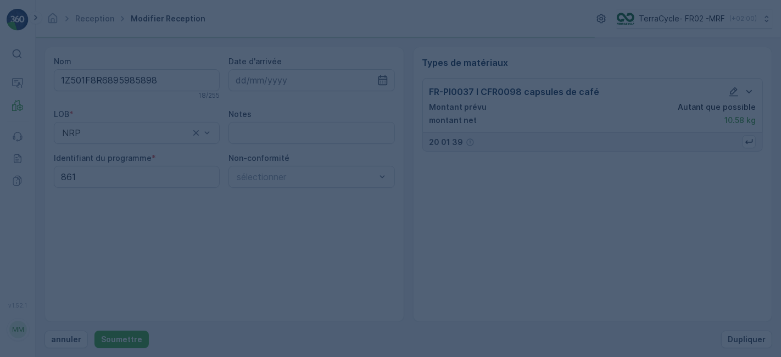
scroll to position [0, 0]
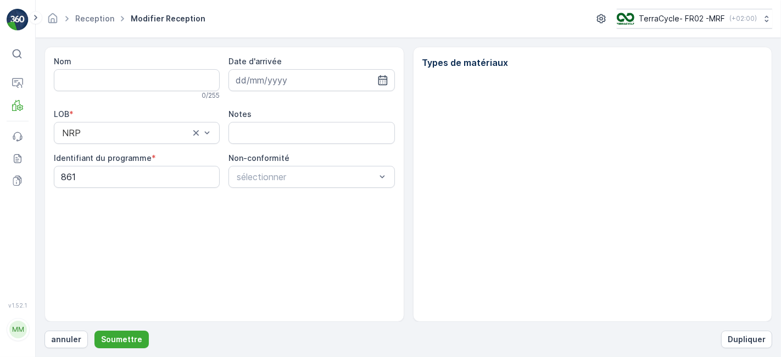
type input "1Z501F8R6895985898"
type input "[DATE]"
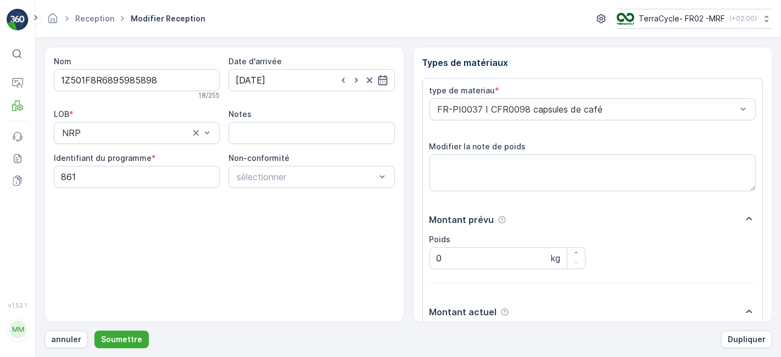
scroll to position [135, 0]
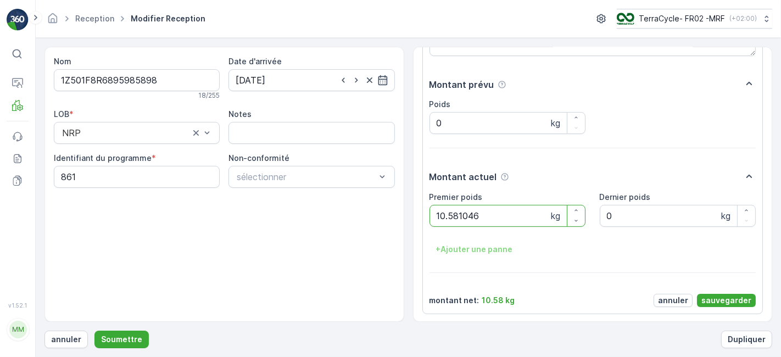
click at [94, 331] on button "Soumettre" at bounding box center [121, 340] width 54 height 18
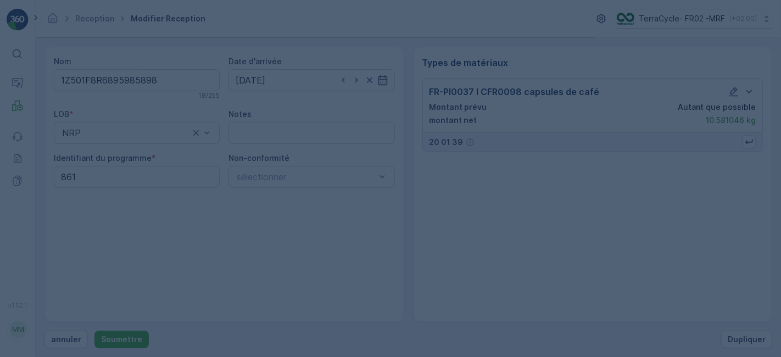
scroll to position [0, 0]
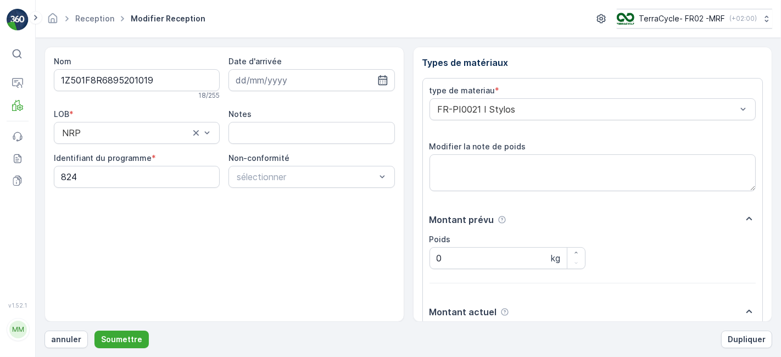
scroll to position [135, 0]
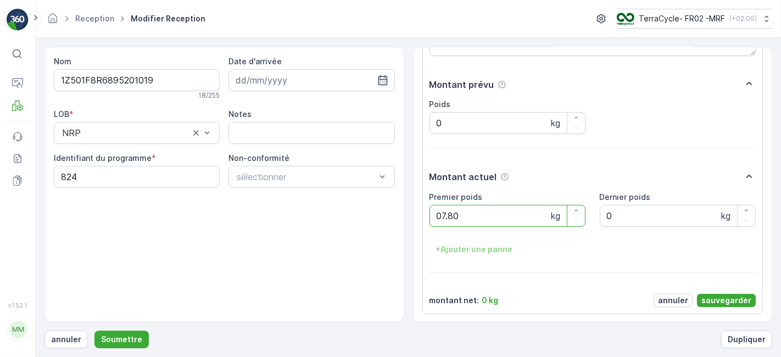
click at [94, 331] on button "Soumettre" at bounding box center [121, 340] width 54 height 18
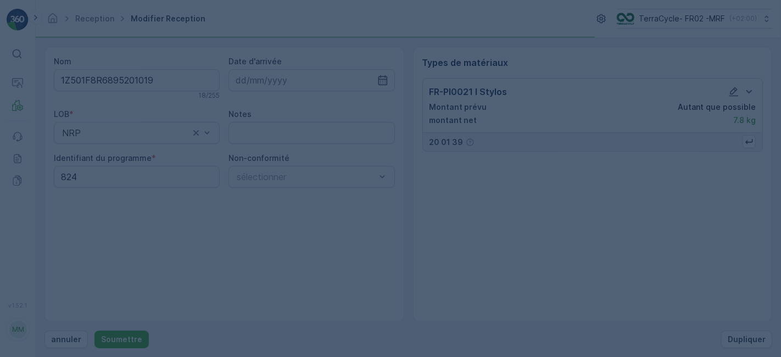
scroll to position [0, 0]
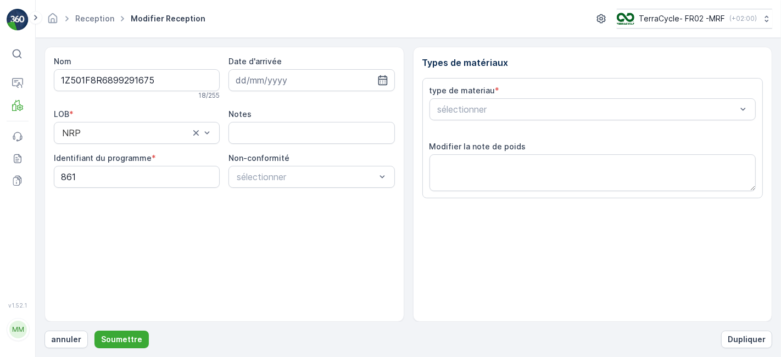
scroll to position [135, 0]
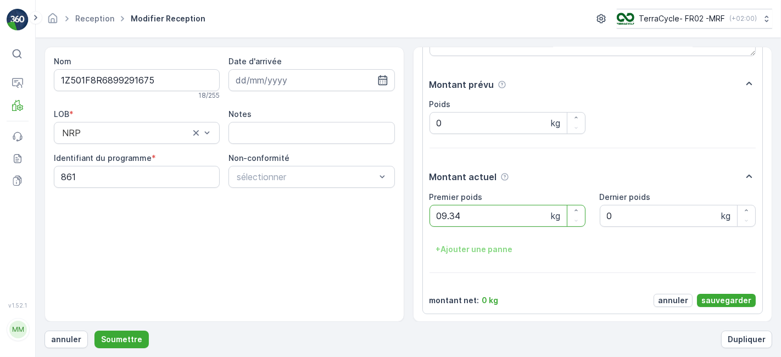
click at [94, 331] on button "Soumettre" at bounding box center [121, 340] width 54 height 18
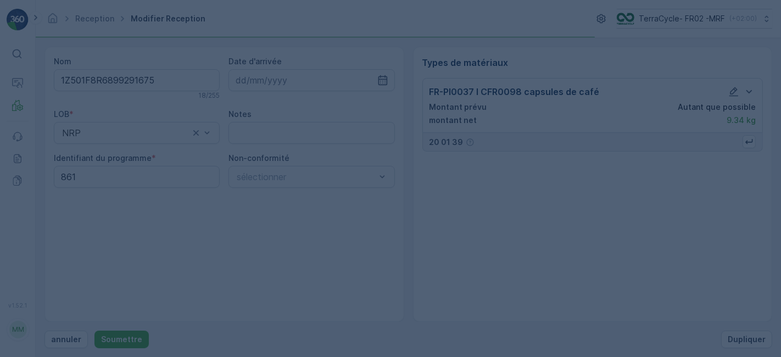
scroll to position [0, 0]
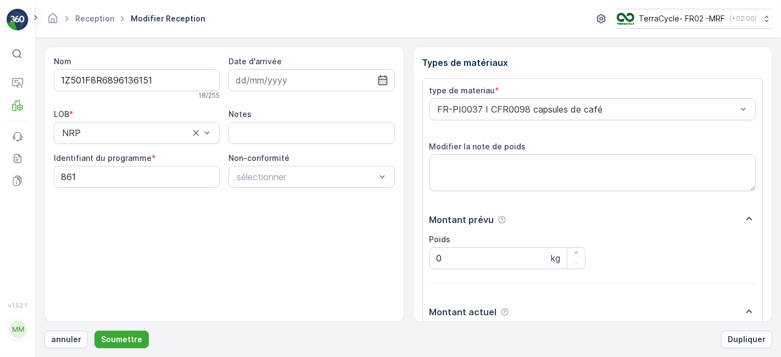
scroll to position [135, 0]
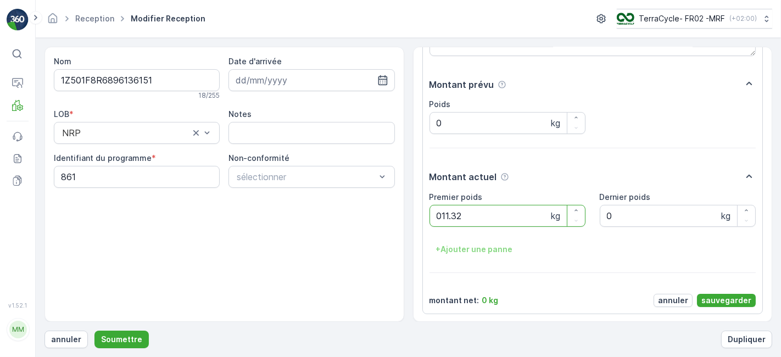
click at [94, 331] on button "Soumettre" at bounding box center [121, 340] width 54 height 18
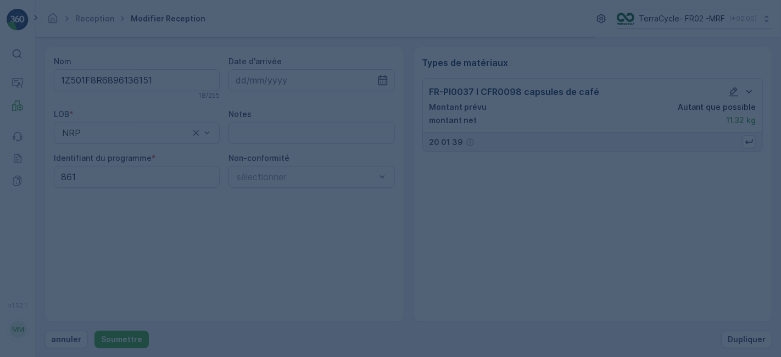
scroll to position [0, 0]
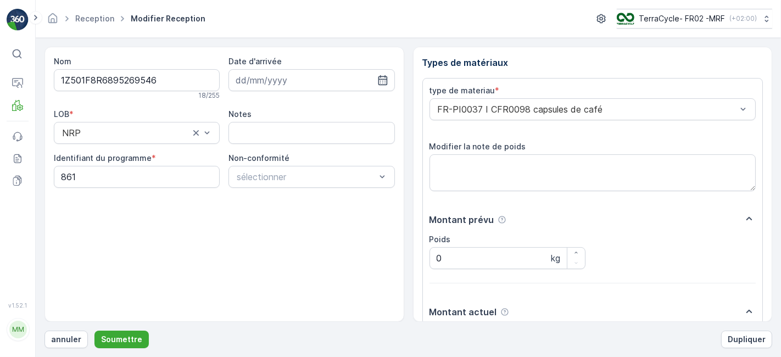
scroll to position [135, 0]
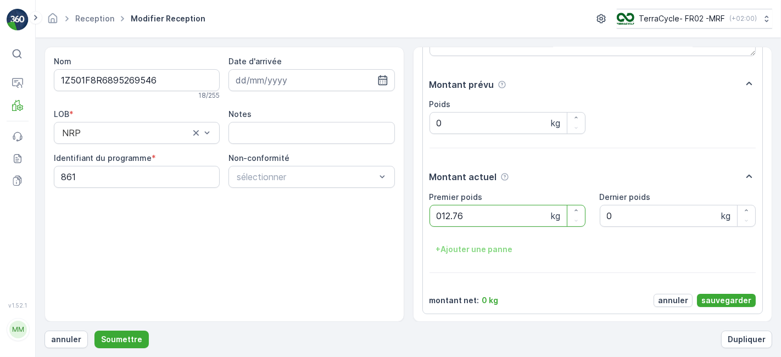
click at [94, 331] on button "Soumettre" at bounding box center [121, 340] width 54 height 18
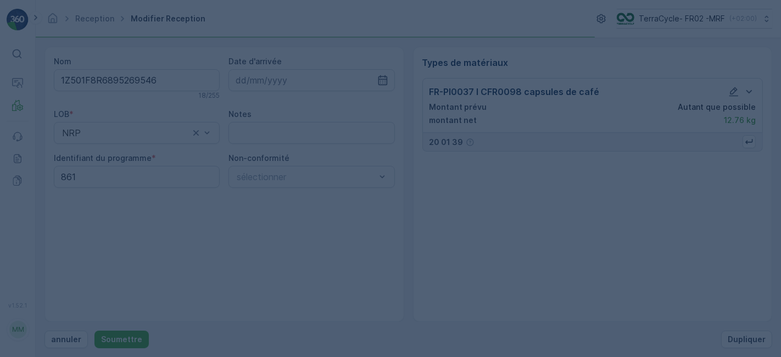
scroll to position [0, 0]
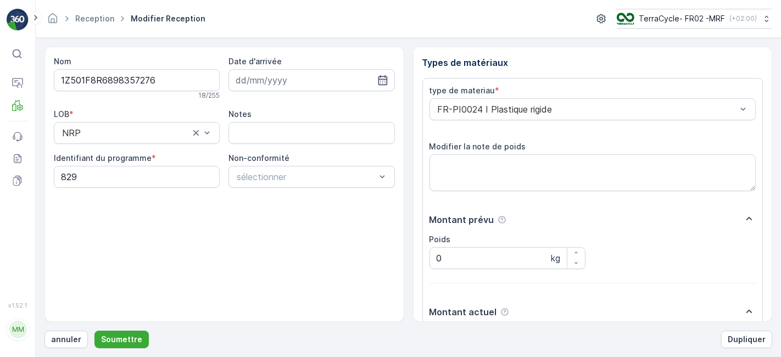
scroll to position [135, 0]
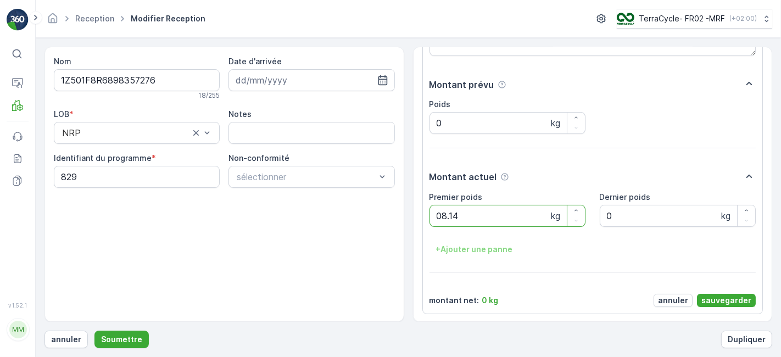
click at [94, 331] on button "Soumettre" at bounding box center [121, 340] width 54 height 18
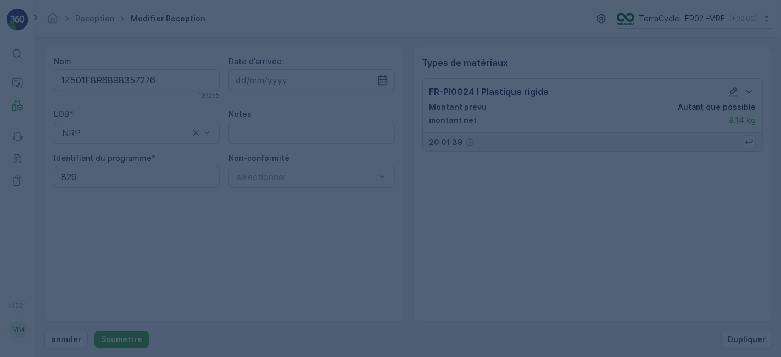
scroll to position [0, 0]
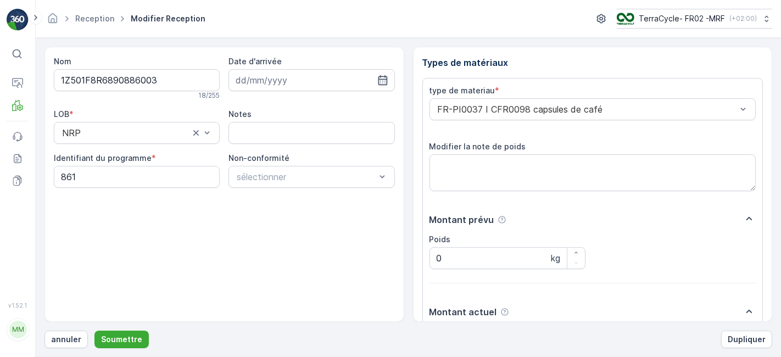
scroll to position [135, 0]
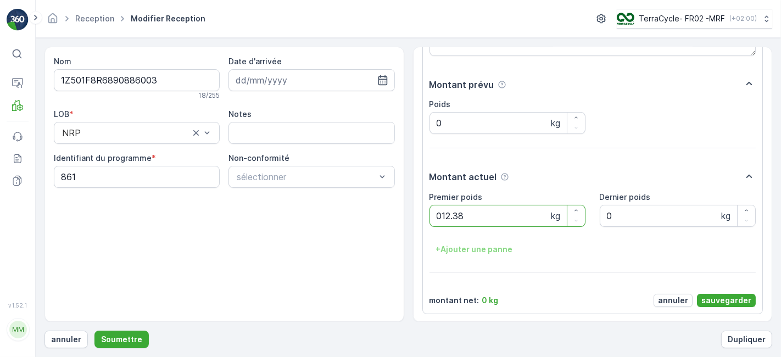
click at [94, 331] on button "Soumettre" at bounding box center [121, 340] width 54 height 18
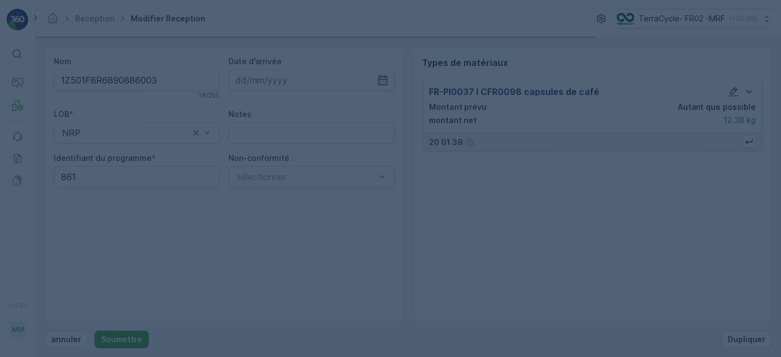
scroll to position [0, 0]
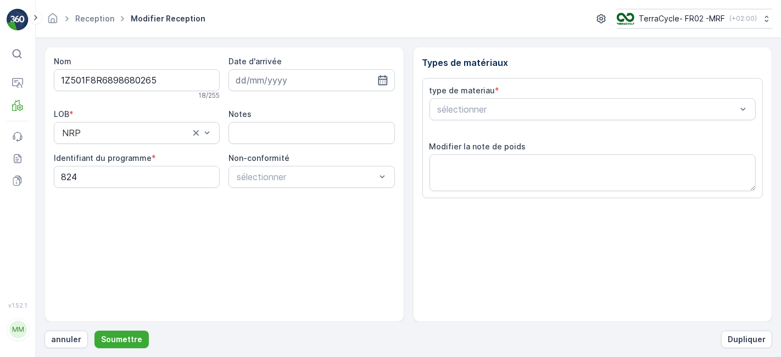
scroll to position [135, 0]
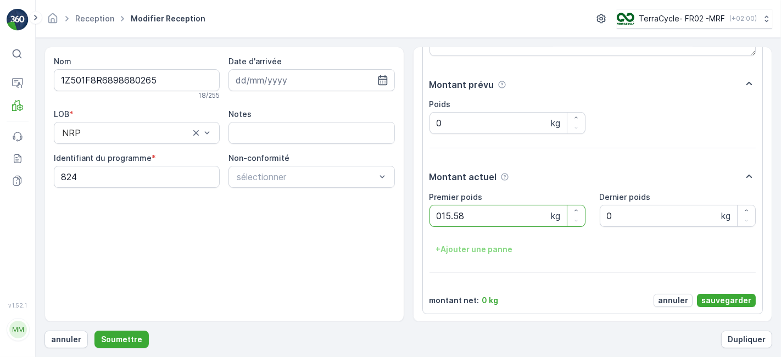
click at [94, 331] on button "Soumettre" at bounding box center [121, 340] width 54 height 18
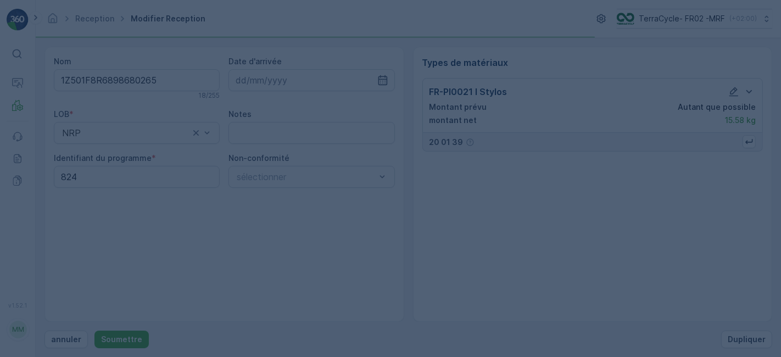
scroll to position [0, 0]
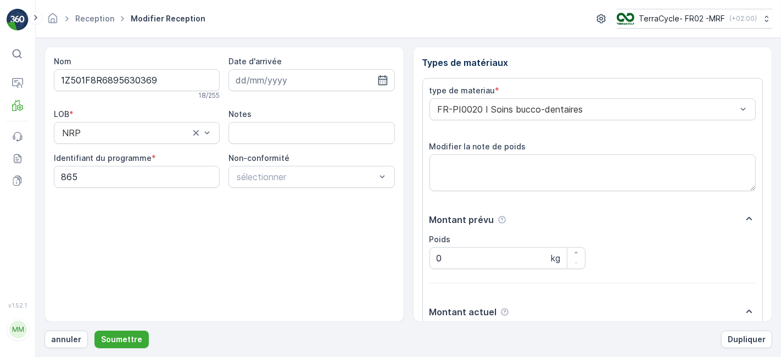
click at [94, 331] on button "Soumettre" at bounding box center [121, 340] width 54 height 18
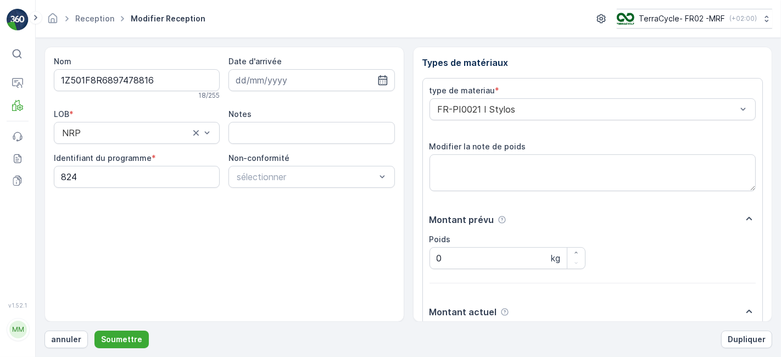
click at [94, 331] on button "Soumettre" at bounding box center [121, 340] width 54 height 18
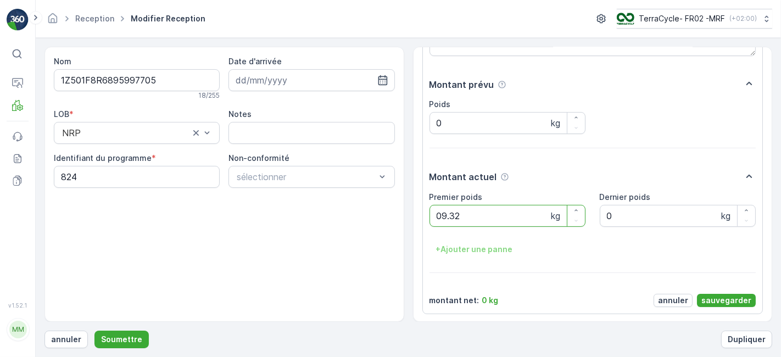
click at [94, 331] on button "Soumettre" at bounding box center [121, 340] width 54 height 18
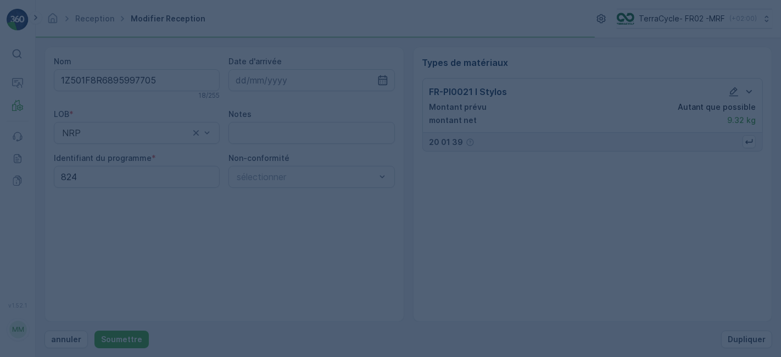
scroll to position [0, 0]
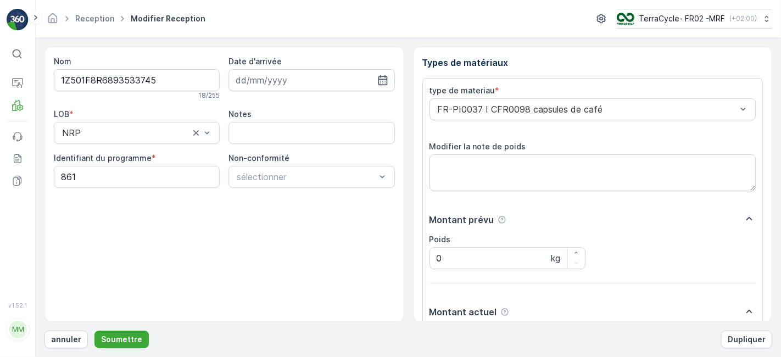
click at [94, 331] on button "Soumettre" at bounding box center [121, 340] width 54 height 18
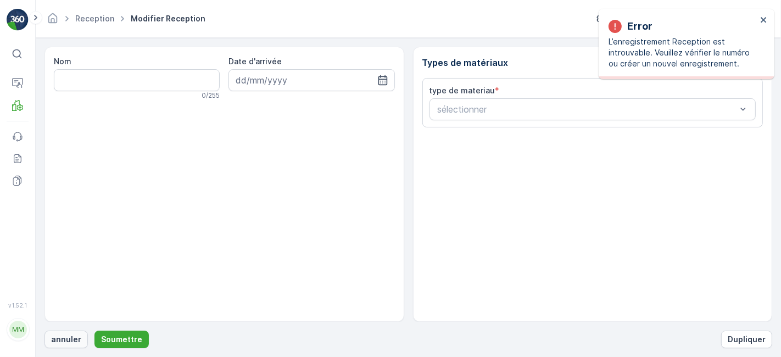
click at [57, 340] on p "annuler" at bounding box center [66, 339] width 30 height 11
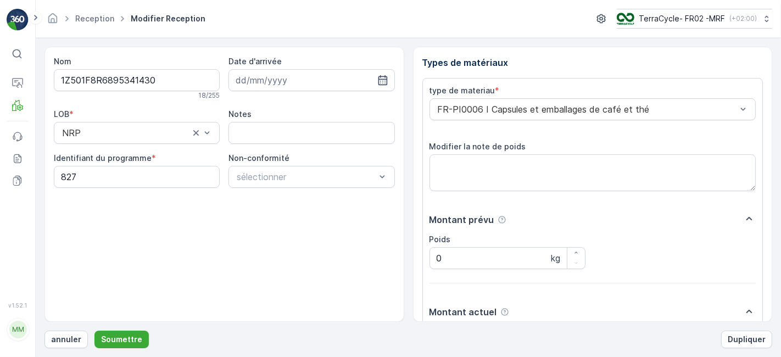
click at [94, 331] on button "Soumettre" at bounding box center [121, 340] width 54 height 18
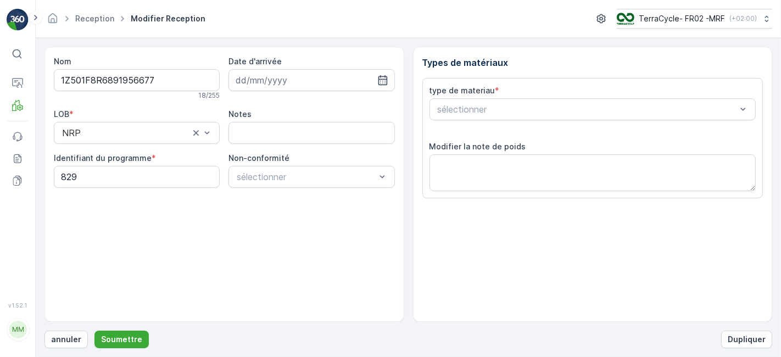
scroll to position [135, 0]
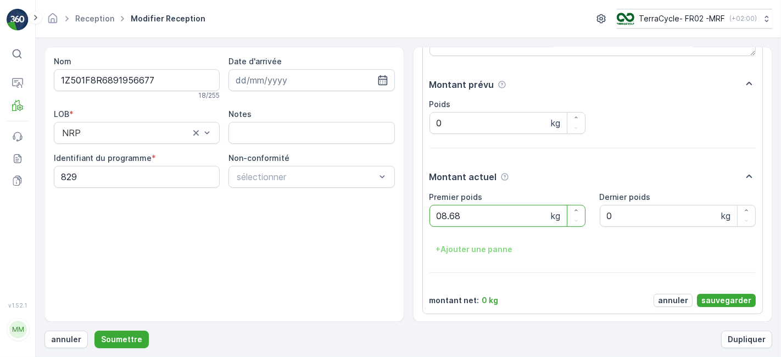
click at [94, 331] on button "Soumettre" at bounding box center [121, 340] width 54 height 18
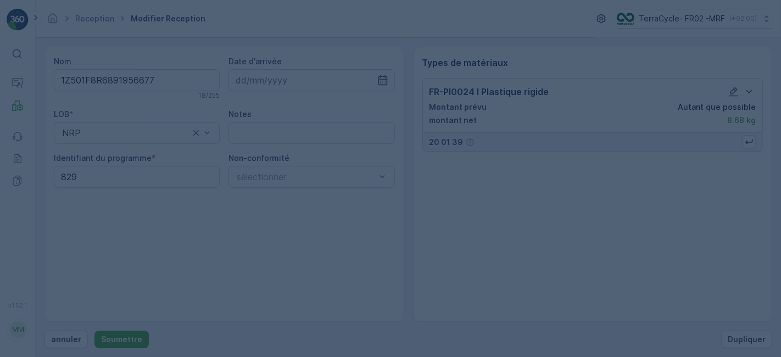
scroll to position [0, 0]
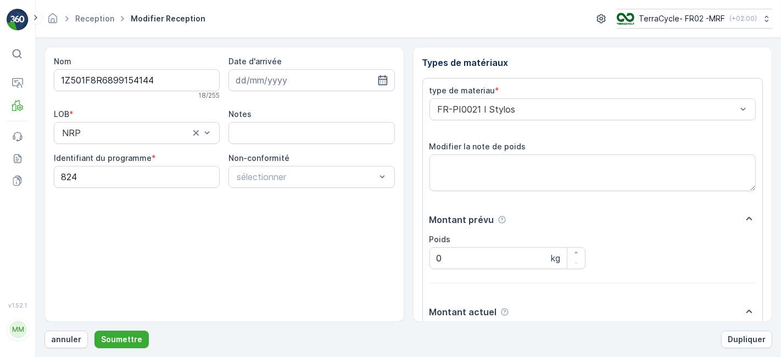
click at [94, 331] on button "Soumettre" at bounding box center [121, 340] width 54 height 18
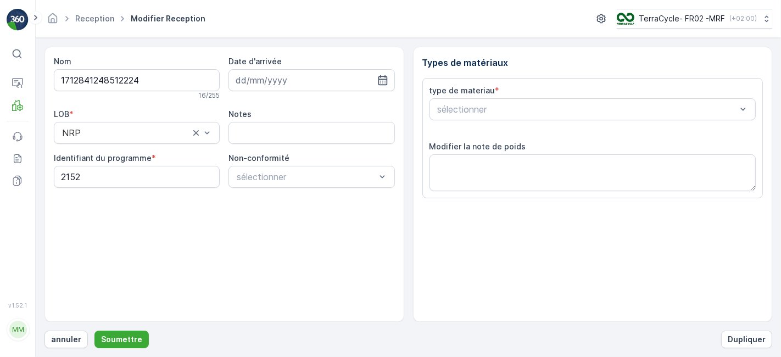
scroll to position [135, 0]
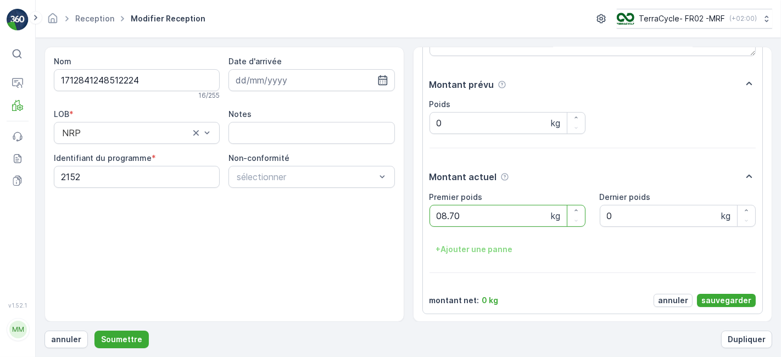
click at [94, 331] on button "Soumettre" at bounding box center [121, 340] width 54 height 18
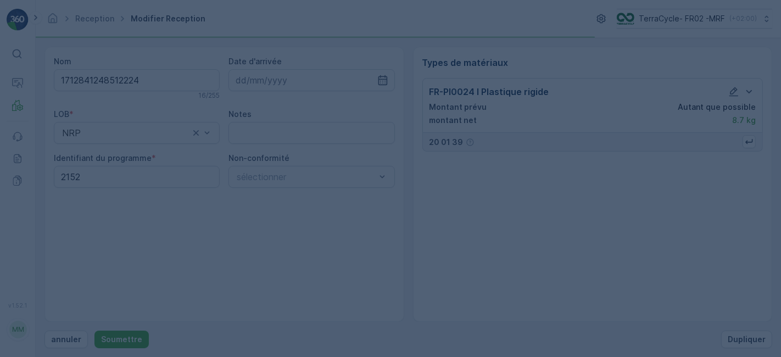
scroll to position [0, 0]
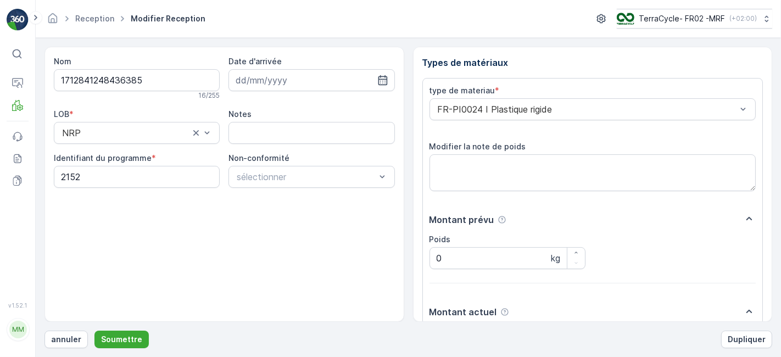
click at [94, 331] on button "Soumettre" at bounding box center [121, 340] width 54 height 18
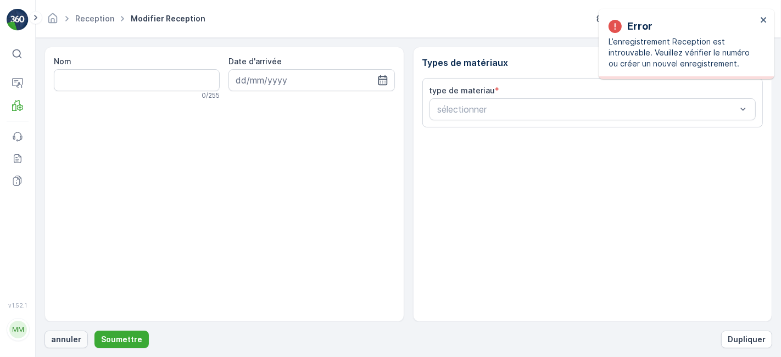
click at [68, 338] on p "annuler" at bounding box center [66, 339] width 30 height 11
click at [55, 338] on p "annuler" at bounding box center [66, 339] width 30 height 11
click at [63, 341] on p "annuler" at bounding box center [66, 339] width 30 height 11
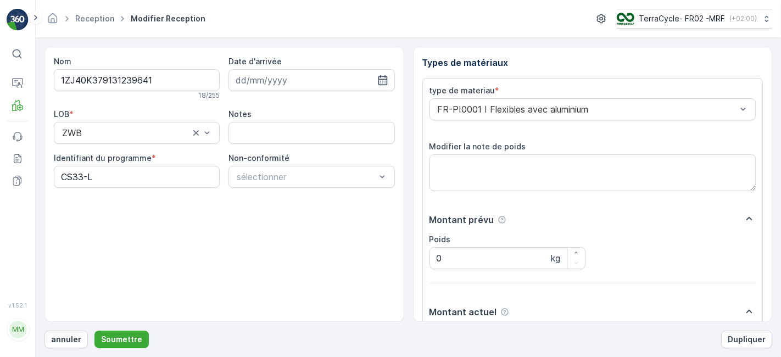
click at [94, 331] on button "Soumettre" at bounding box center [121, 340] width 54 height 18
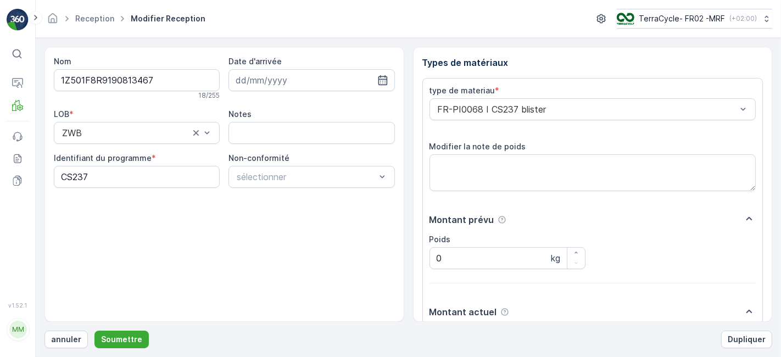
scroll to position [135, 0]
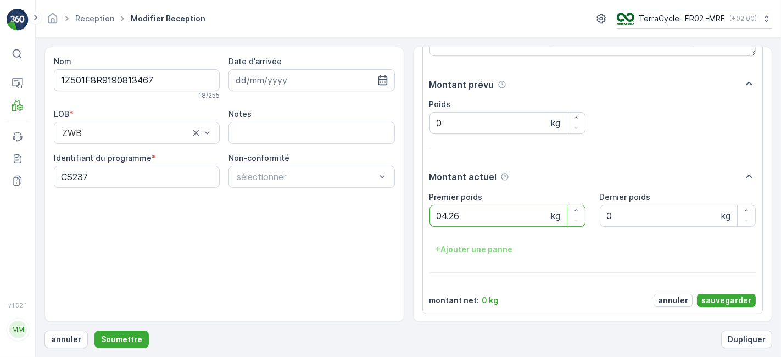
click at [94, 331] on button "Soumettre" at bounding box center [121, 340] width 54 height 18
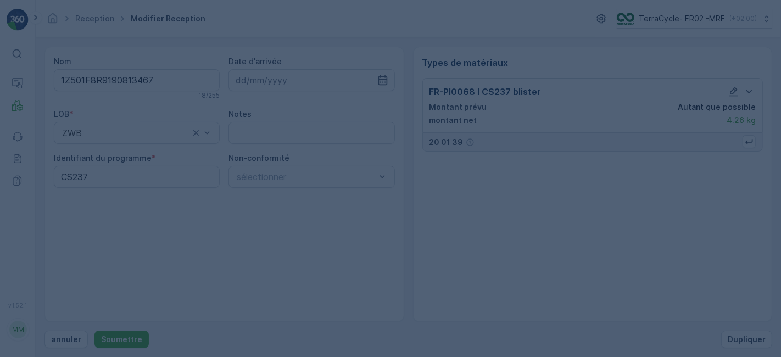
scroll to position [0, 0]
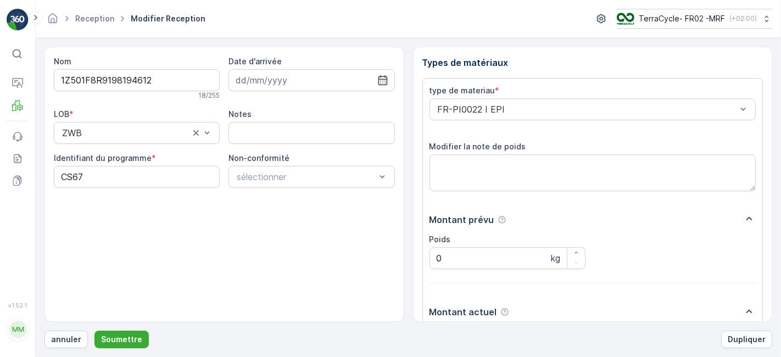
click at [94, 331] on button "Soumettre" at bounding box center [121, 340] width 54 height 18
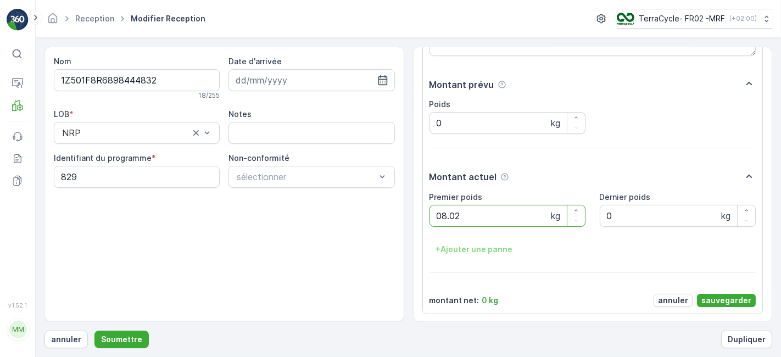
click at [94, 331] on button "Soumettre" at bounding box center [121, 340] width 54 height 18
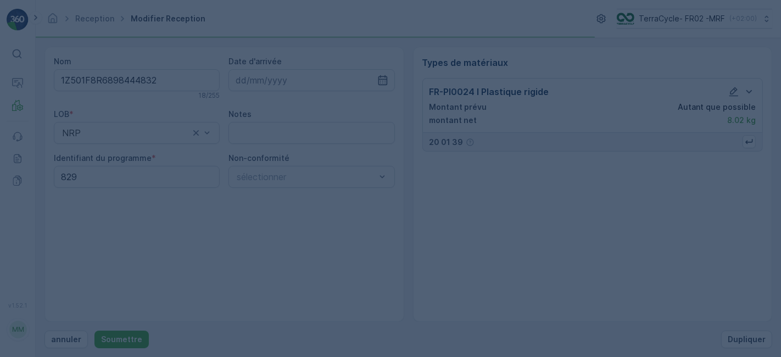
scroll to position [0, 0]
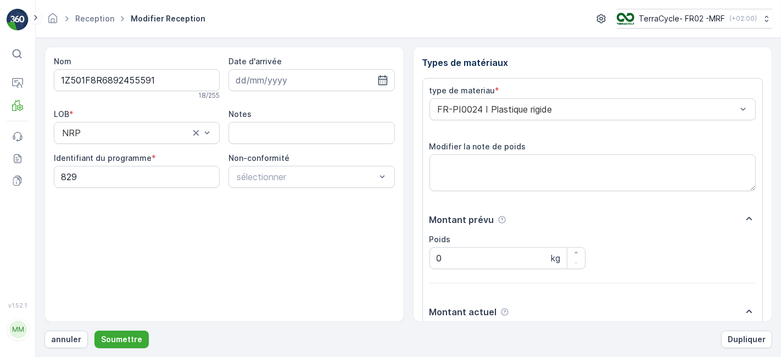
click at [94, 331] on button "Soumettre" at bounding box center [121, 340] width 54 height 18
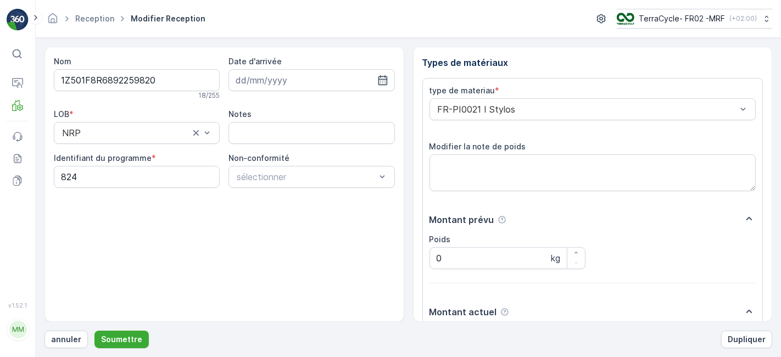
click at [94, 331] on button "Soumettre" at bounding box center [121, 340] width 54 height 18
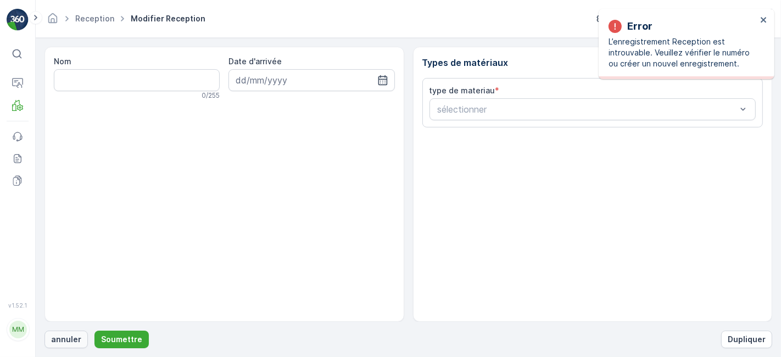
click at [71, 339] on p "annuler" at bounding box center [66, 339] width 30 height 11
click at [65, 339] on p "annuler" at bounding box center [66, 339] width 30 height 11
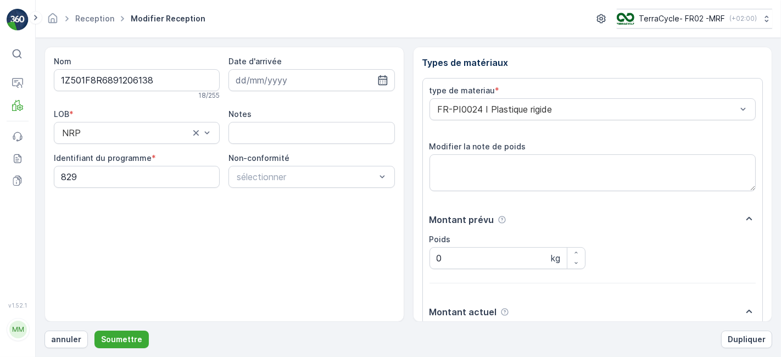
scroll to position [135, 0]
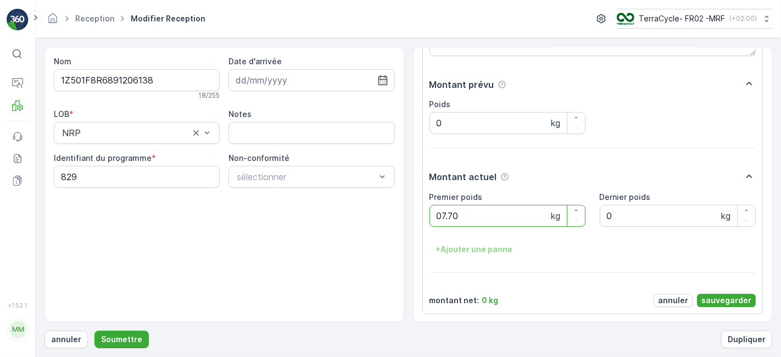
click at [94, 331] on button "Soumettre" at bounding box center [121, 340] width 54 height 18
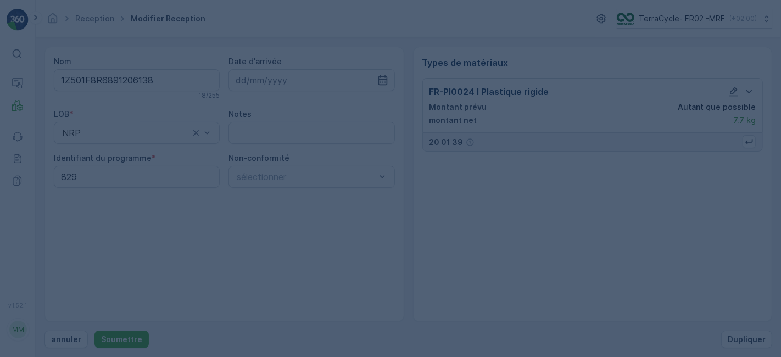
scroll to position [0, 0]
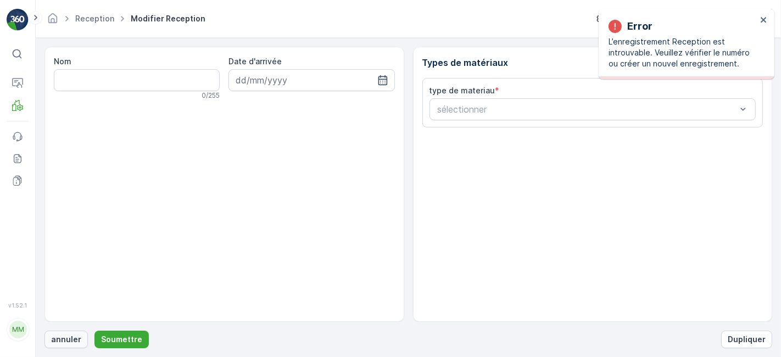
click at [62, 335] on p "annuler" at bounding box center [66, 339] width 30 height 11
click at [63, 333] on button "annuler" at bounding box center [65, 340] width 43 height 18
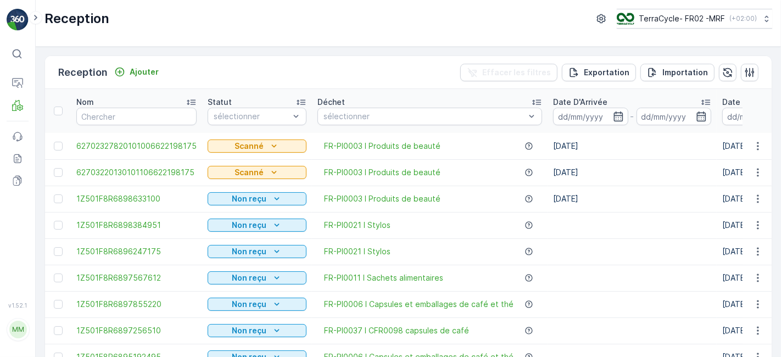
click at [491, 33] on div "Reception TerraCycle- FR02 -MRF ( +02:00 )" at bounding box center [408, 23] width 745 height 47
click at [592, 112] on input at bounding box center [590, 117] width 75 height 18
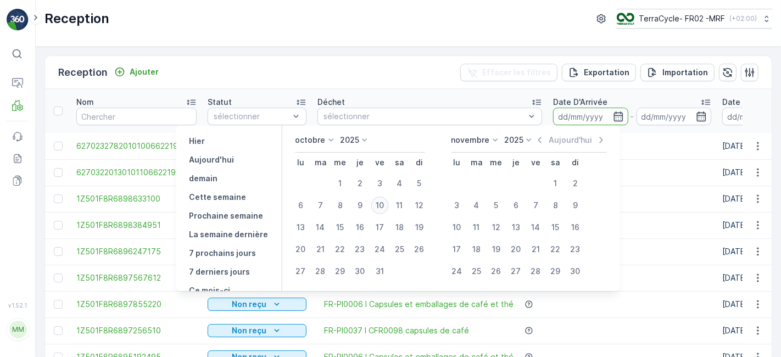
click at [383, 203] on div "10" at bounding box center [380, 206] width 18 height 18
type input "[DATE]"
click at [383, 203] on div "10" at bounding box center [380, 206] width 18 height 18
type input "[DATE]"
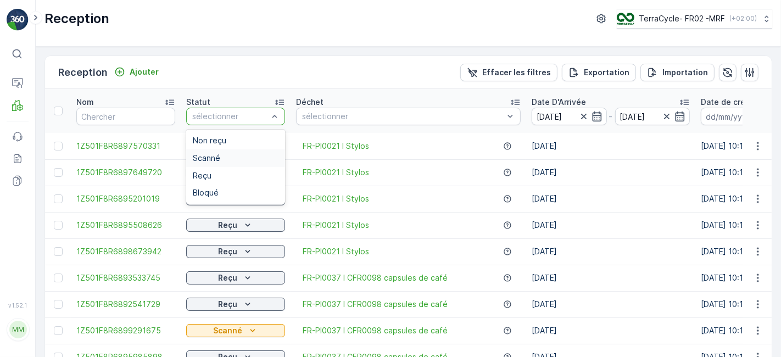
click at [222, 163] on div "Scanné" at bounding box center [235, 158] width 99 height 18
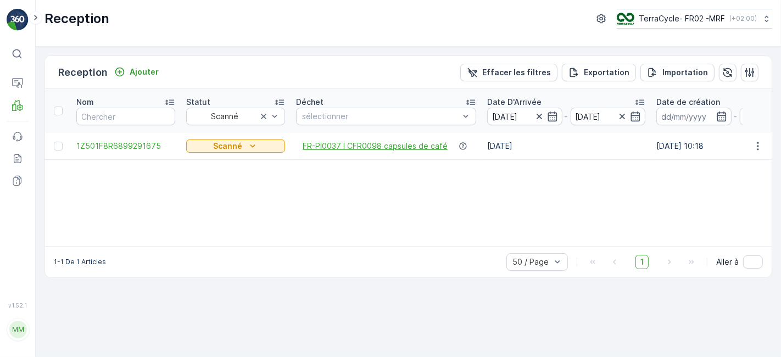
click at [306, 141] on span "FR-PI0037 I CFR0098 capsules de café" at bounding box center [375, 146] width 145 height 11
click at [102, 141] on span "1Z501F8R6899291675" at bounding box center [125, 146] width 99 height 11
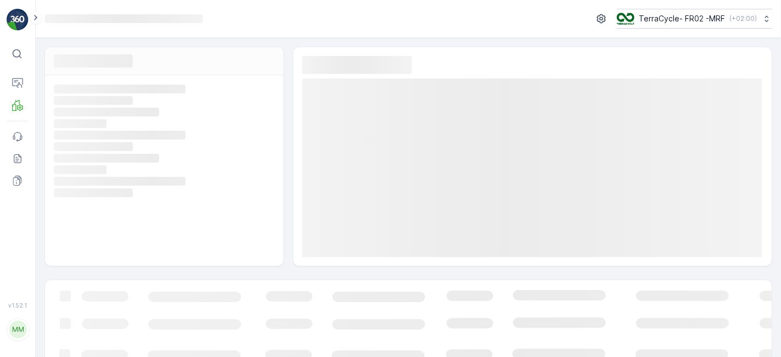
click at [102, 140] on div "Loading... Loading... Loading... Loading... Loading... Loading... Loading... Lo…" at bounding box center [164, 170] width 238 height 191
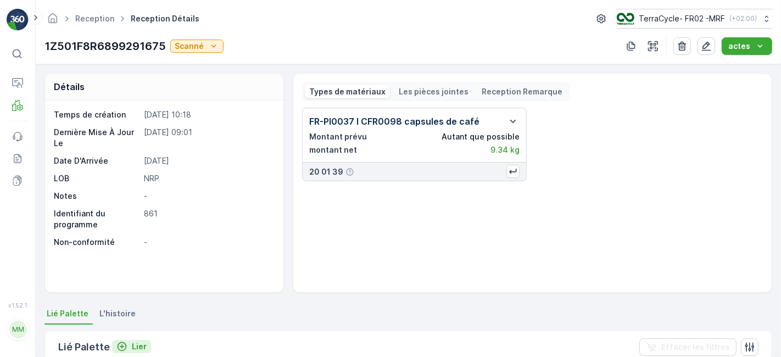
click at [121, 347] on icon "Lier" at bounding box center [121, 346] width 11 height 11
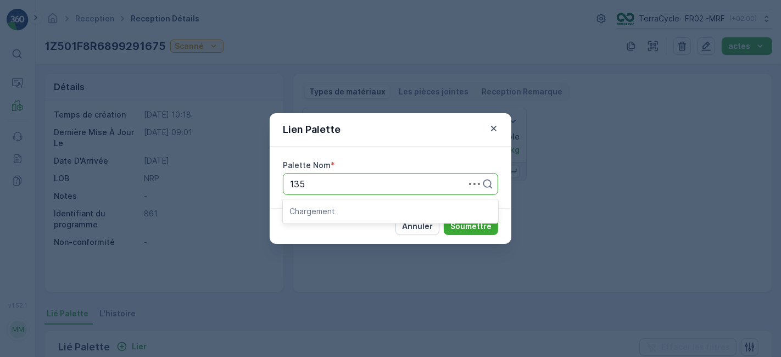
type input "1352"
click at [316, 210] on span "Parcel #1352" at bounding box center [315, 211] width 53 height 10
click at [316, 210] on div "Annuler Soumettre" at bounding box center [391, 226] width 242 height 36
click at [475, 226] on p "Soumettre" at bounding box center [470, 226] width 41 height 11
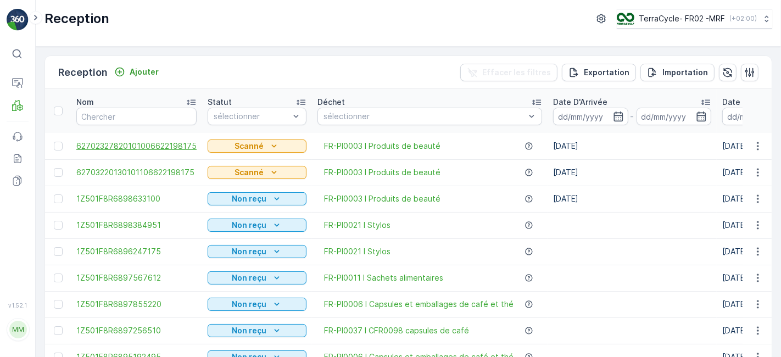
click at [130, 147] on span "62702327820101006622198175" at bounding box center [136, 146] width 120 height 11
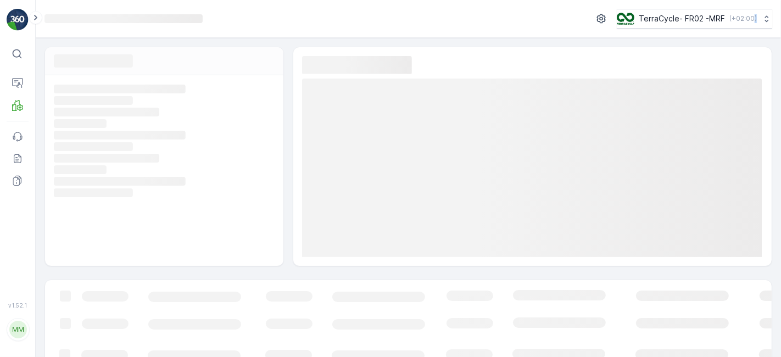
click at [130, 147] on rect at bounding box center [163, 147] width 218 height 10
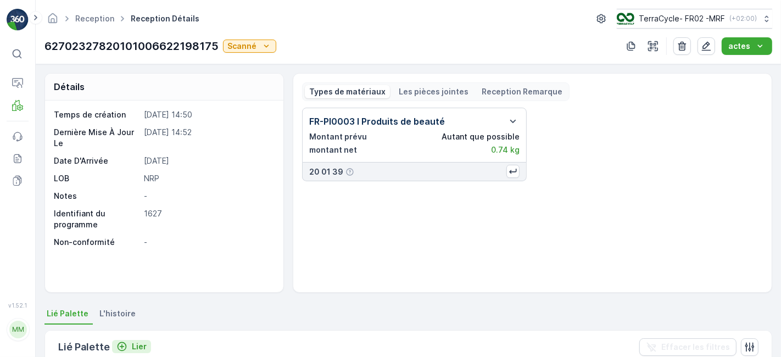
click at [128, 343] on div "Lier" at bounding box center [131, 346] width 30 height 11
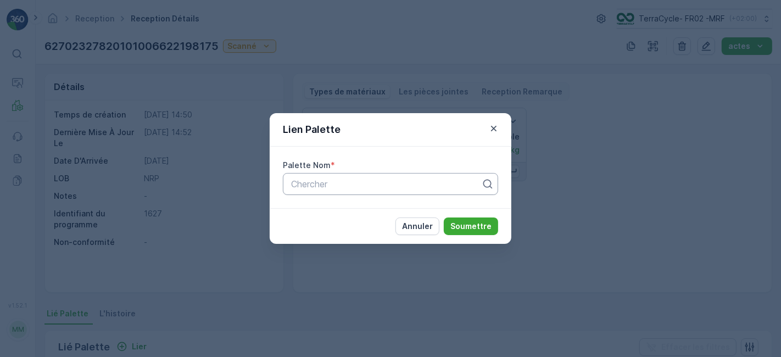
click at [353, 180] on div at bounding box center [386, 184] width 192 height 10
type input "1326"
click at [494, 131] on icon "button" at bounding box center [493, 128] width 11 height 11
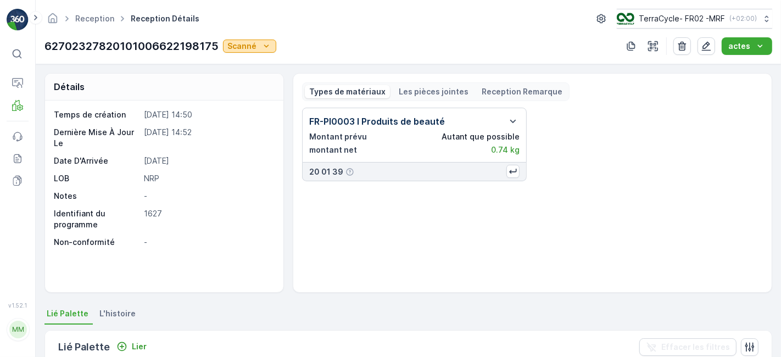
click at [262, 43] on icon "Scanné" at bounding box center [266, 46] width 11 height 11
click at [251, 96] on div "Reçu" at bounding box center [246, 92] width 42 height 15
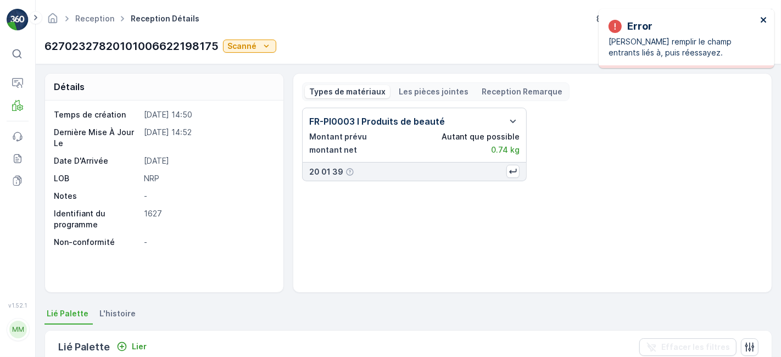
click at [763, 19] on icon "close" at bounding box center [764, 19] width 8 height 9
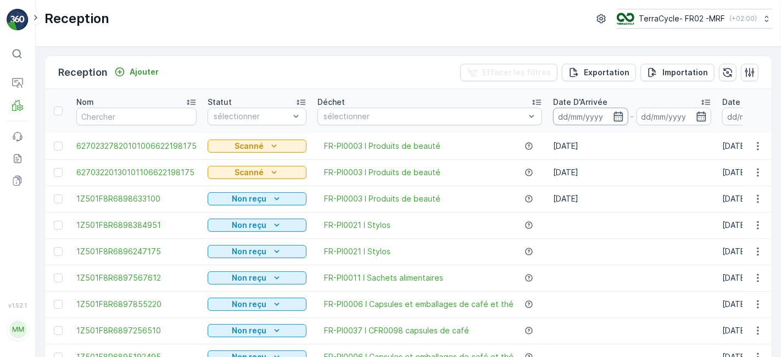
click at [569, 116] on input at bounding box center [590, 117] width 75 height 18
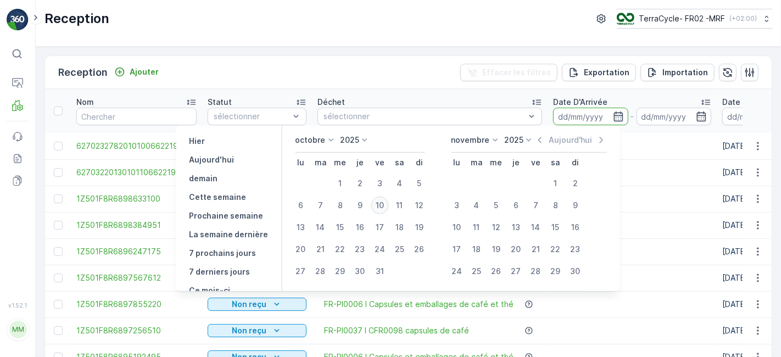
click at [382, 202] on div "10" at bounding box center [380, 206] width 18 height 18
type input "[DATE]"
click at [382, 202] on div "10" at bounding box center [380, 206] width 18 height 18
type input "[DATE]"
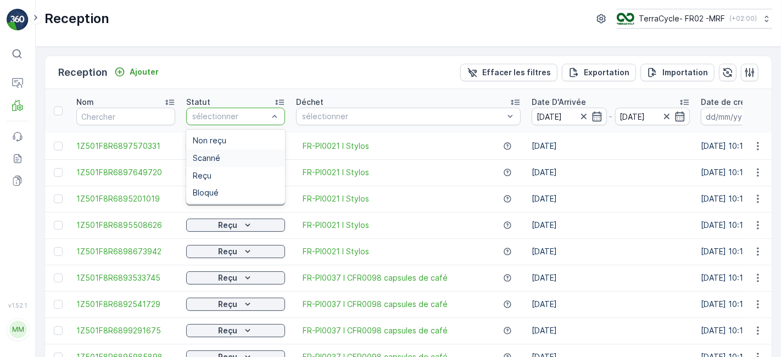
click at [247, 158] on div "Scanné" at bounding box center [236, 158] width 86 height 9
